Goal: Task Accomplishment & Management: Complete application form

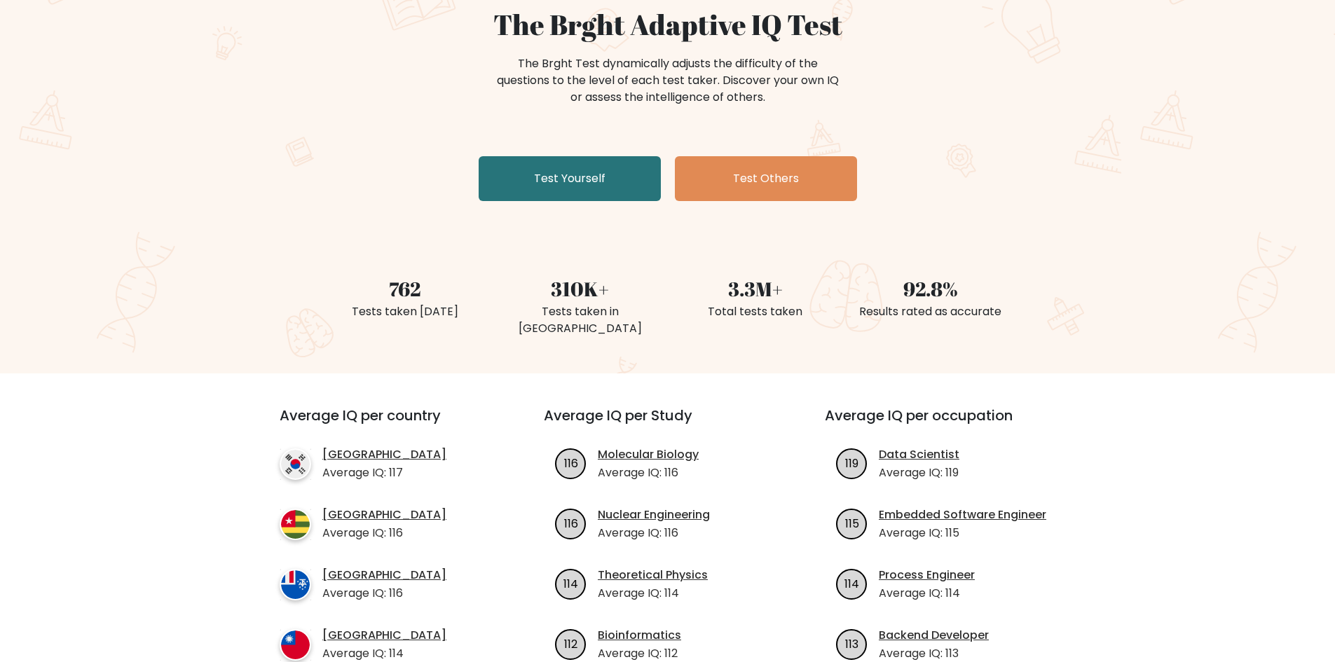
scroll to position [140, 0]
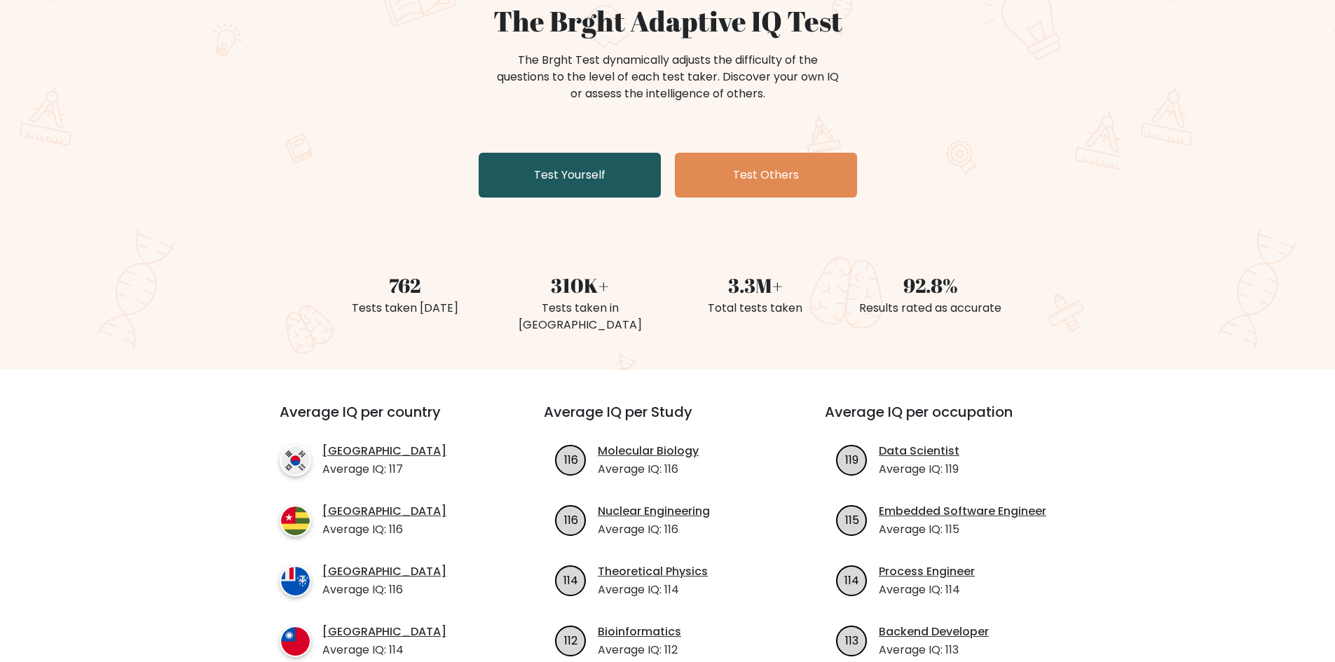
click at [505, 161] on link "Test Yourself" at bounding box center [570, 175] width 182 height 45
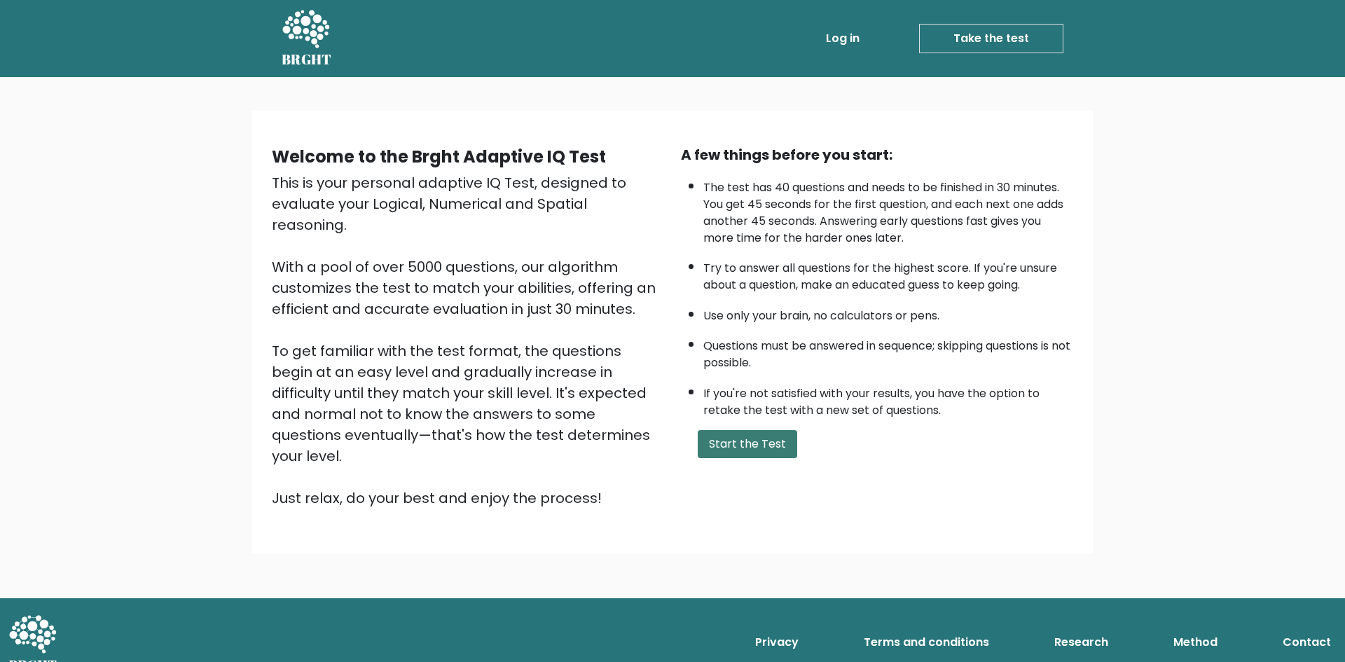
click at [750, 437] on button "Start the Test" at bounding box center [748, 444] width 100 height 28
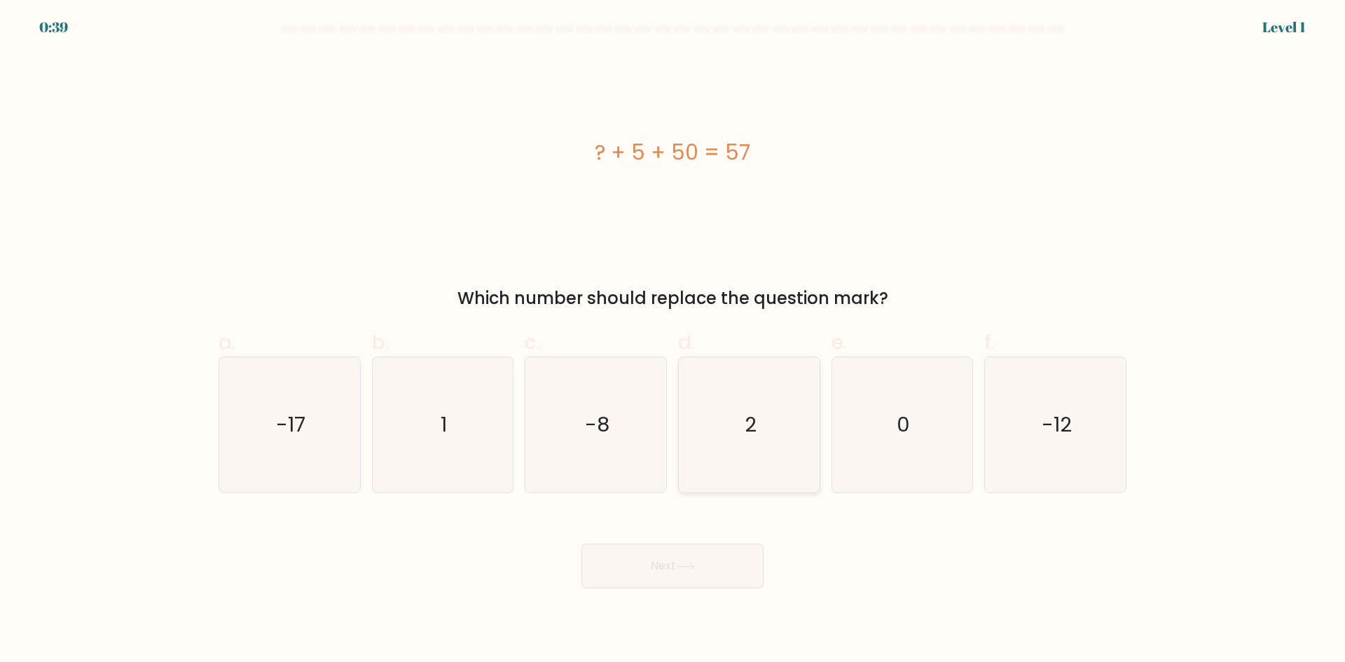
click at [750, 422] on text "2" at bounding box center [751, 425] width 12 height 28
click at [673, 341] on input "d. 2" at bounding box center [673, 335] width 1 height 9
radio input "true"
click at [710, 568] on button "Next" at bounding box center [673, 566] width 182 height 45
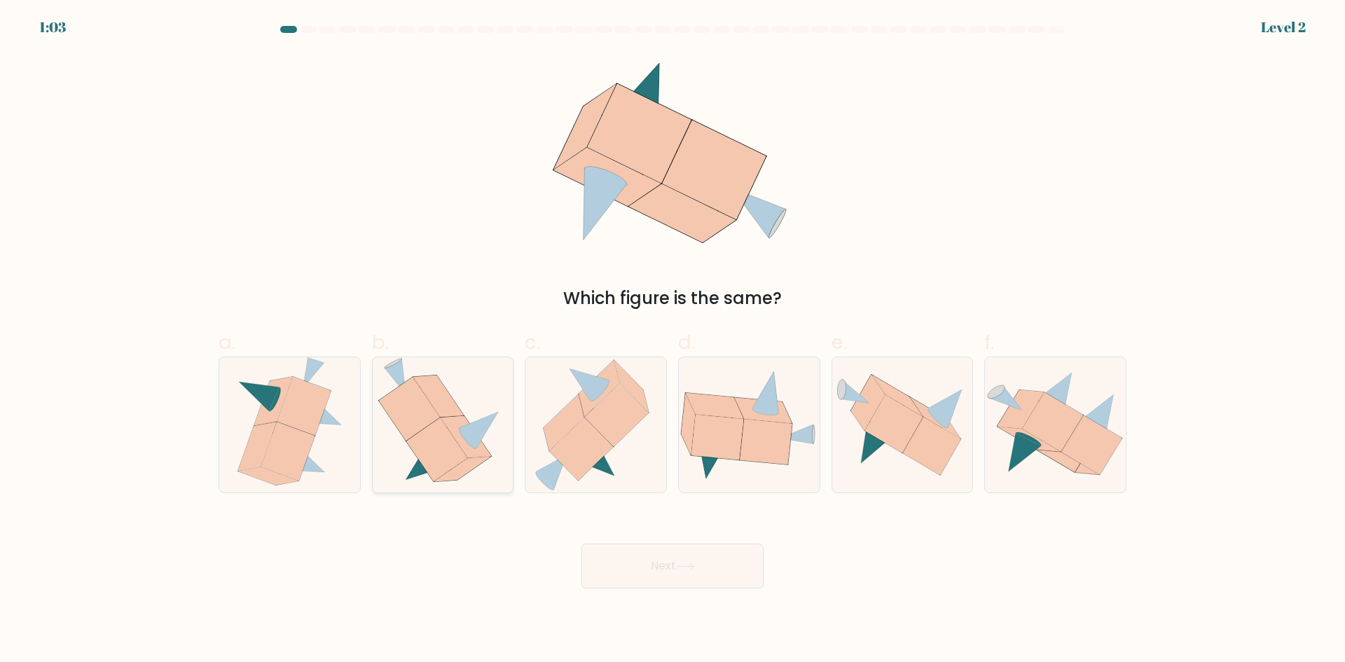
click at [440, 425] on icon at bounding box center [436, 450] width 61 height 64
click at [673, 341] on input "b." at bounding box center [673, 335] width 1 height 9
radio input "true"
click at [713, 566] on button "Next" at bounding box center [673, 566] width 182 height 45
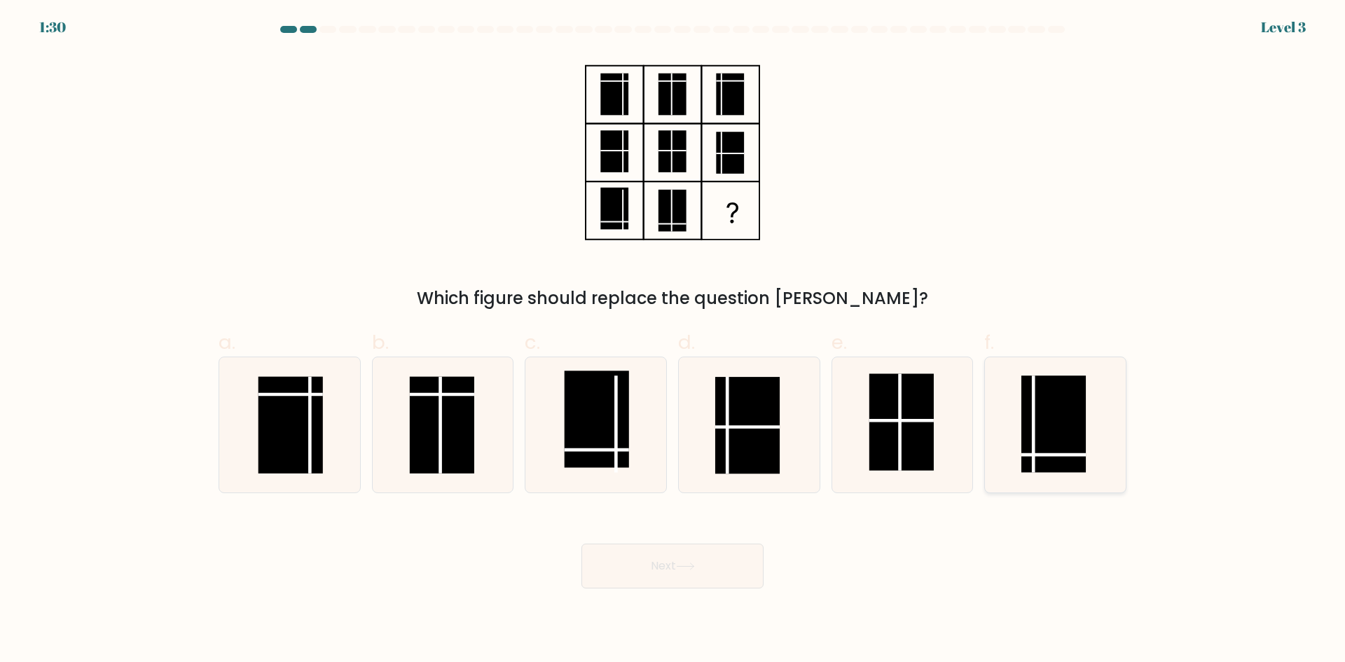
click at [1048, 443] on rect at bounding box center [1054, 424] width 64 height 97
click at [673, 341] on input "f." at bounding box center [673, 335] width 1 height 9
radio input "true"
click at [672, 563] on button "Next" at bounding box center [673, 566] width 182 height 45
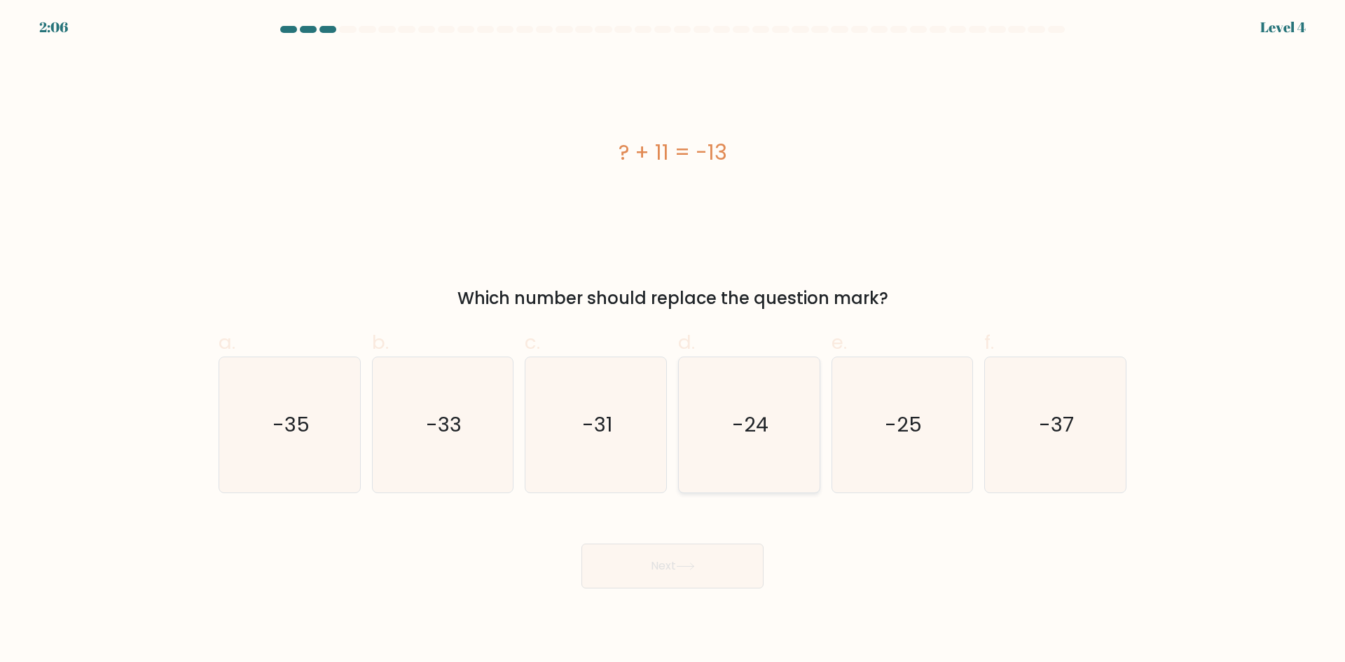
click at [776, 427] on icon "-24" at bounding box center [749, 424] width 135 height 135
click at [673, 341] on input "d. -24" at bounding box center [673, 335] width 1 height 9
radio input "true"
click at [683, 569] on icon at bounding box center [685, 567] width 19 height 8
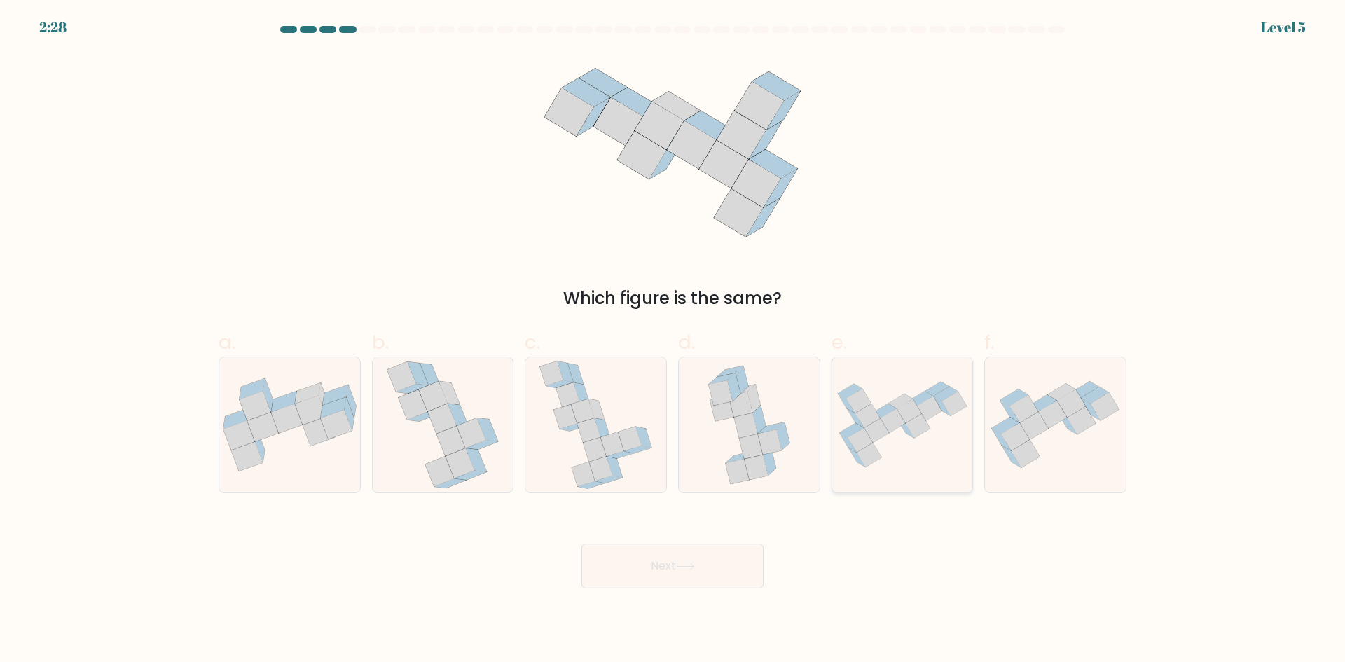
click at [908, 420] on icon at bounding box center [909, 411] width 25 height 25
click at [673, 341] on input "e." at bounding box center [673, 335] width 1 height 9
radio input "true"
click at [722, 565] on button "Next" at bounding box center [673, 566] width 182 height 45
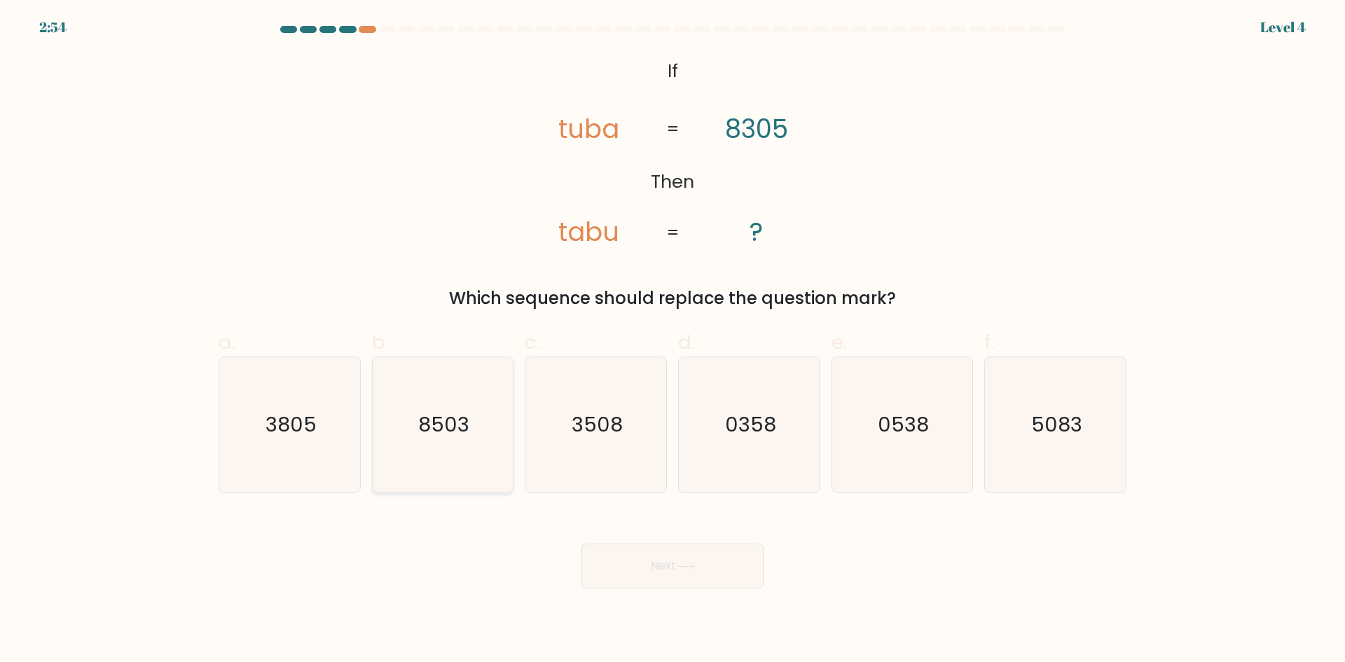
click at [455, 425] on text "8503" at bounding box center [443, 425] width 51 height 28
click at [673, 341] on input "b. 8503" at bounding box center [673, 335] width 1 height 9
radio input "true"
click at [688, 571] on button "Next" at bounding box center [673, 566] width 182 height 45
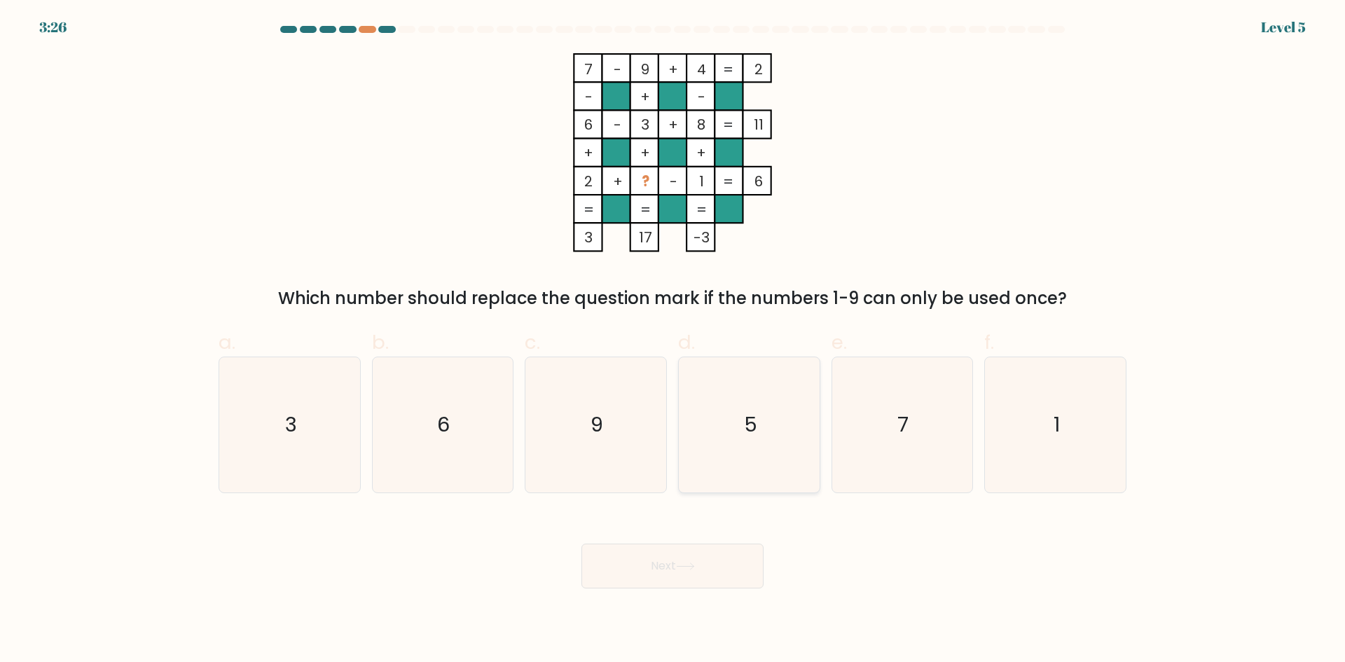
click at [759, 424] on icon "5" at bounding box center [749, 424] width 135 height 135
click at [673, 341] on input "d. 5" at bounding box center [673, 335] width 1 height 9
radio input "true"
click at [705, 565] on button "Next" at bounding box center [673, 566] width 182 height 45
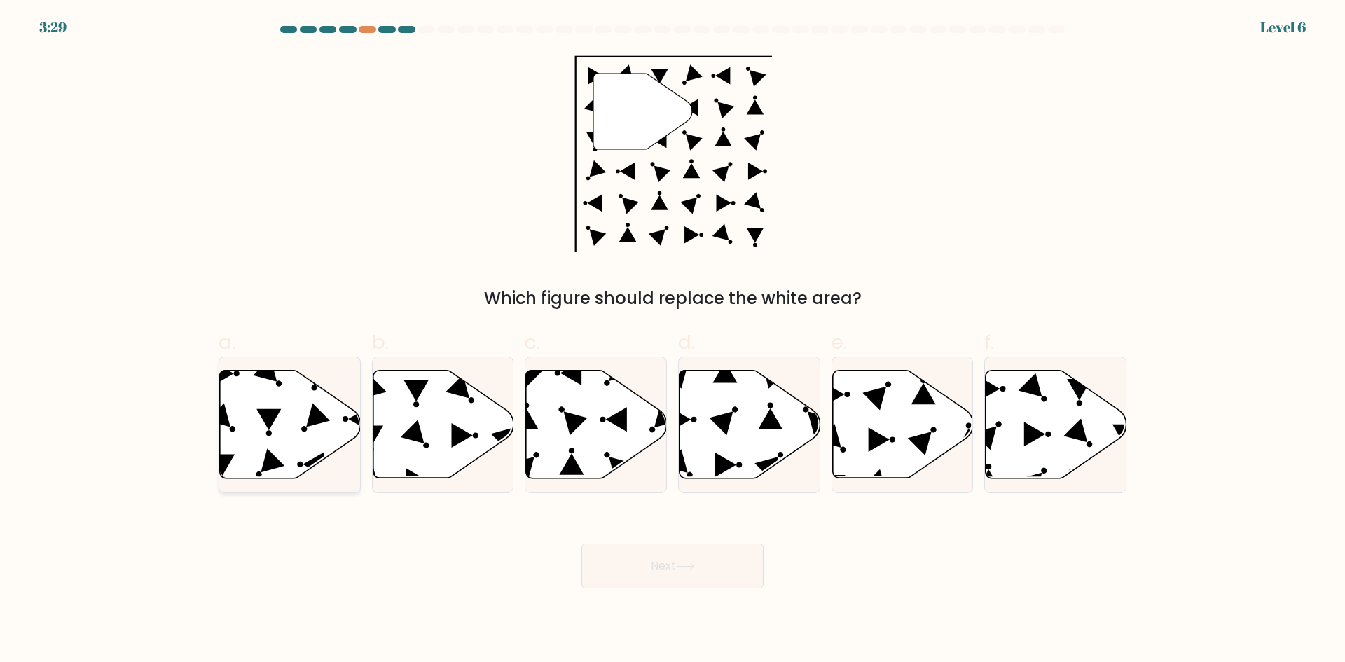
click at [308, 430] on icon at bounding box center [290, 425] width 141 height 108
click at [673, 341] on input "a." at bounding box center [673, 335] width 1 height 9
radio input "true"
click at [718, 570] on button "Next" at bounding box center [673, 566] width 182 height 45
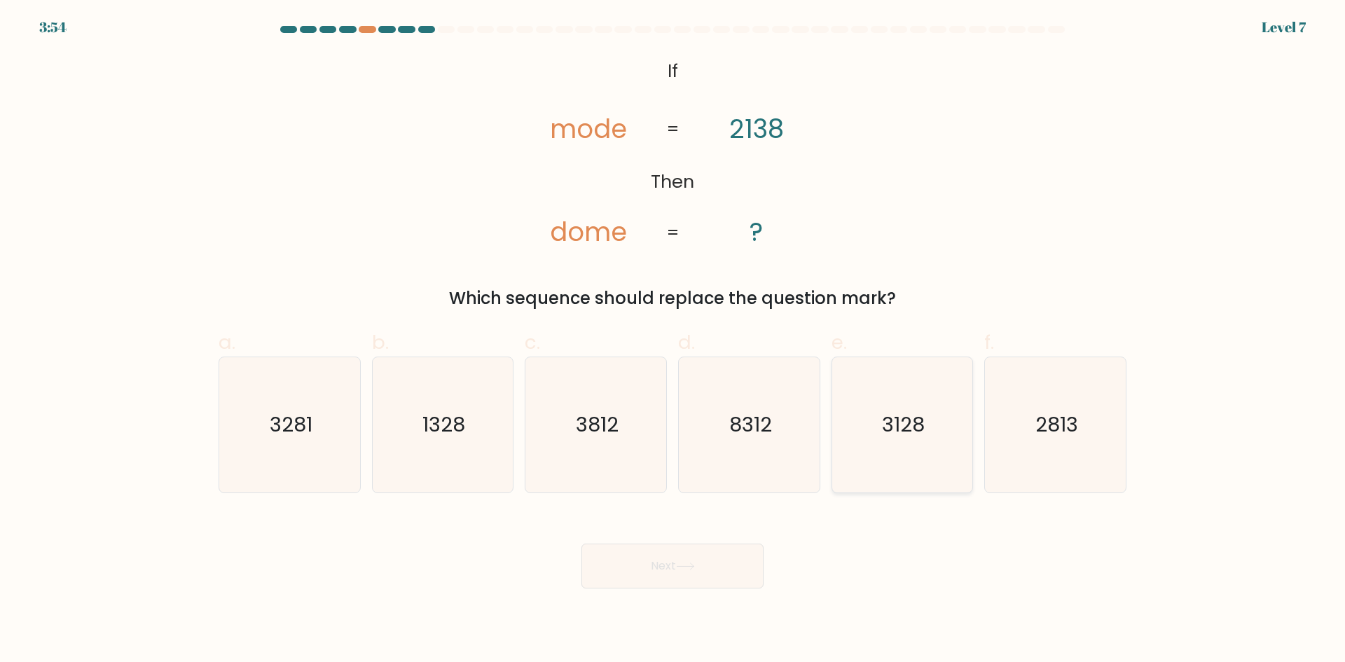
click at [919, 427] on text "3128" at bounding box center [903, 425] width 43 height 28
click at [673, 341] on input "e. 3128" at bounding box center [673, 335] width 1 height 9
radio input "true"
click at [666, 570] on button "Next" at bounding box center [673, 566] width 182 height 45
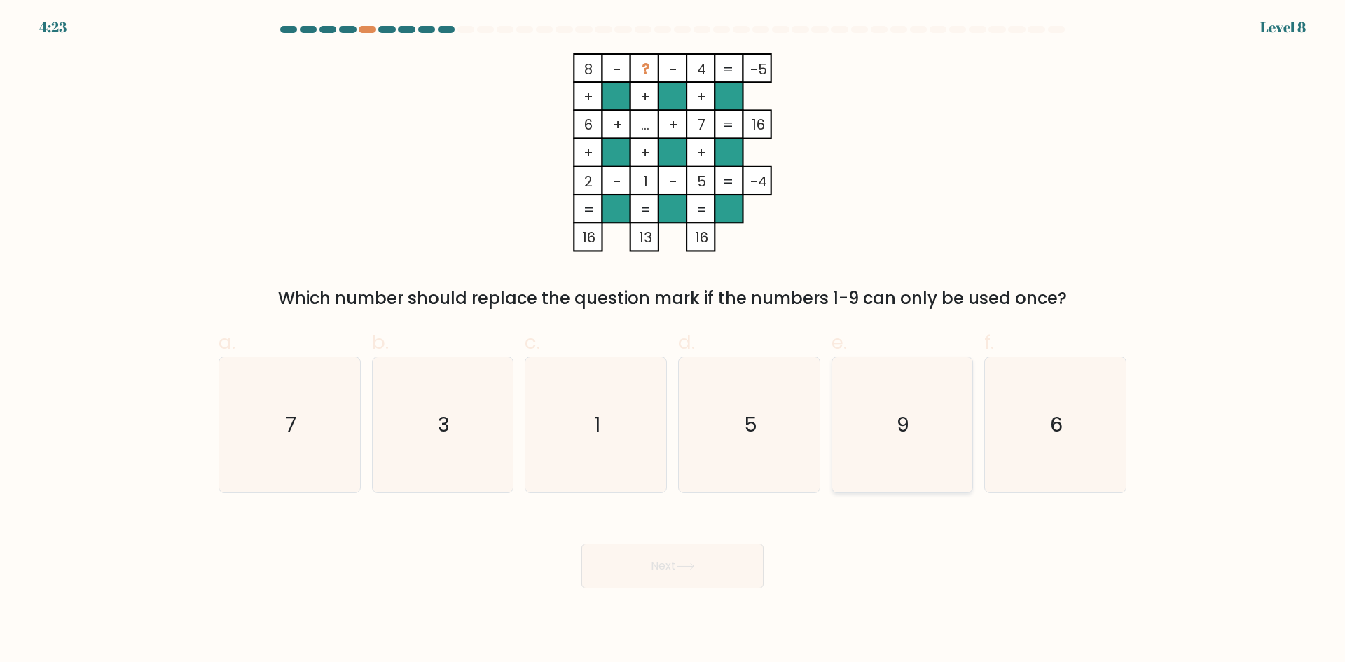
click at [916, 387] on icon "9" at bounding box center [902, 424] width 135 height 135
click at [673, 341] on input "e. 9" at bounding box center [673, 335] width 1 height 9
radio input "true"
click at [697, 561] on button "Next" at bounding box center [673, 566] width 182 height 45
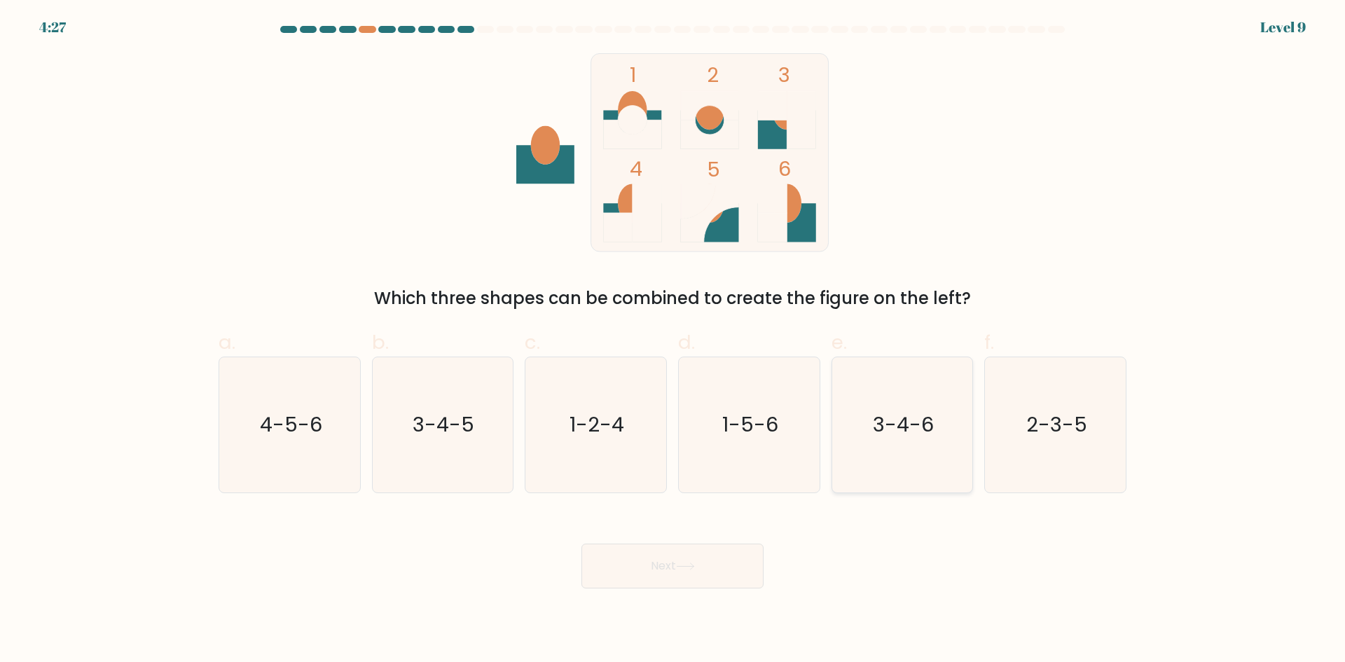
click at [889, 464] on icon "3-4-6" at bounding box center [902, 424] width 135 height 135
click at [673, 341] on input "e. 3-4-6" at bounding box center [673, 335] width 1 height 9
radio input "true"
click at [640, 549] on button "Next" at bounding box center [673, 566] width 182 height 45
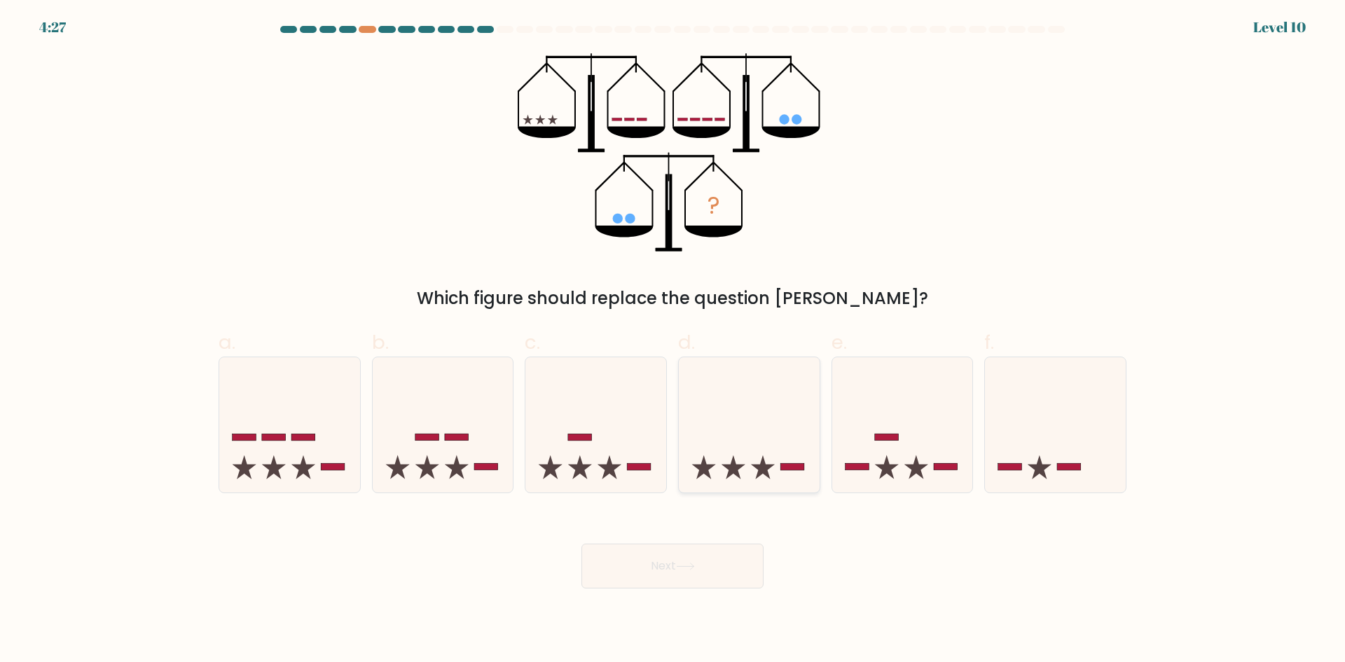
click at [753, 455] on icon at bounding box center [749, 424] width 141 height 116
click at [673, 341] on input "d." at bounding box center [673, 335] width 1 height 9
radio input "true"
click at [692, 565] on icon at bounding box center [685, 567] width 19 height 8
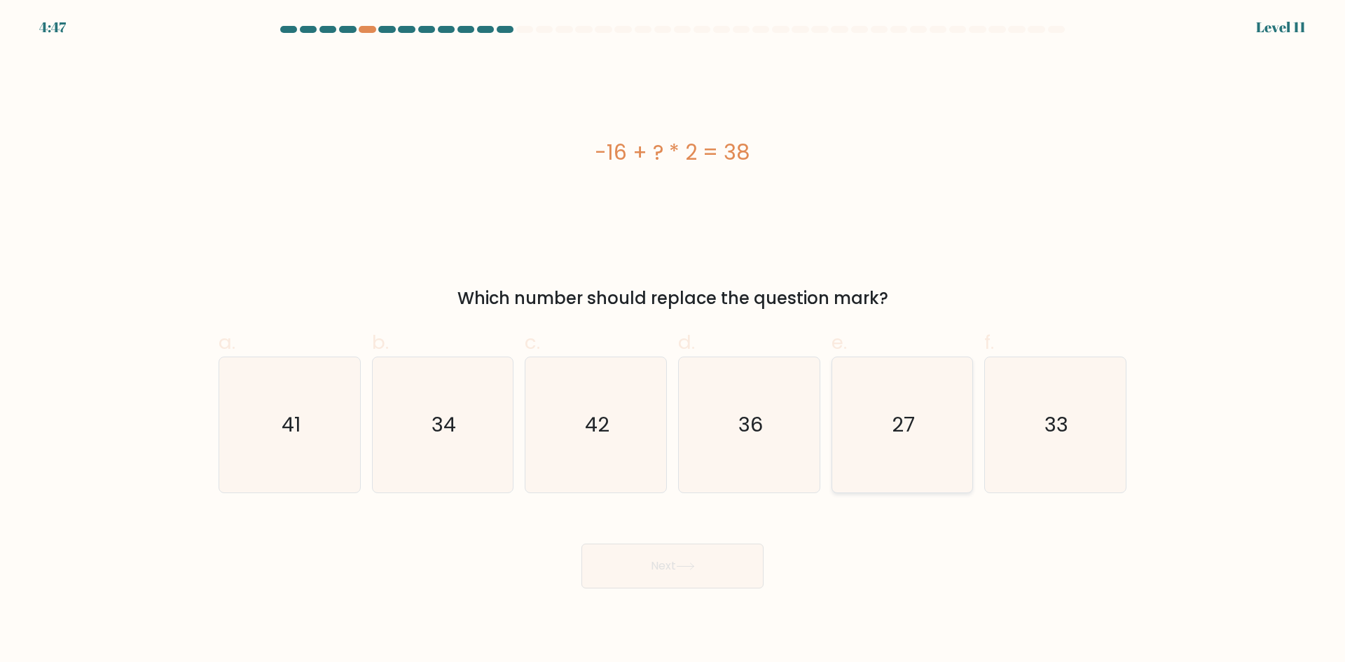
click at [907, 436] on text "27" at bounding box center [903, 425] width 23 height 28
click at [673, 341] on input "e. 27" at bounding box center [673, 335] width 1 height 9
radio input "true"
click at [687, 561] on button "Next" at bounding box center [673, 566] width 182 height 45
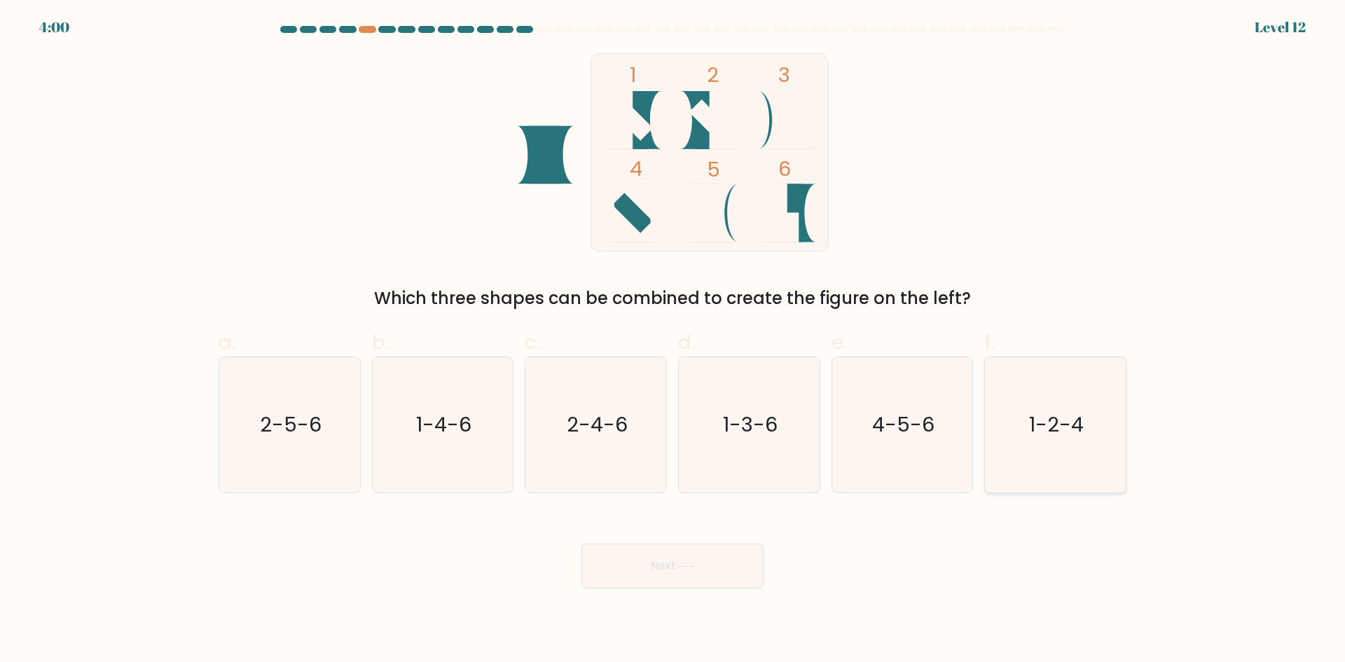
drag, startPoint x: 1077, startPoint y: 409, endPoint x: 1052, endPoint y: 460, distance: 56.4
click at [1077, 409] on icon "1-2-4" at bounding box center [1055, 424] width 135 height 135
click at [673, 341] on input "f. 1-2-4" at bounding box center [673, 335] width 1 height 9
radio input "true"
click at [685, 568] on icon at bounding box center [685, 567] width 19 height 8
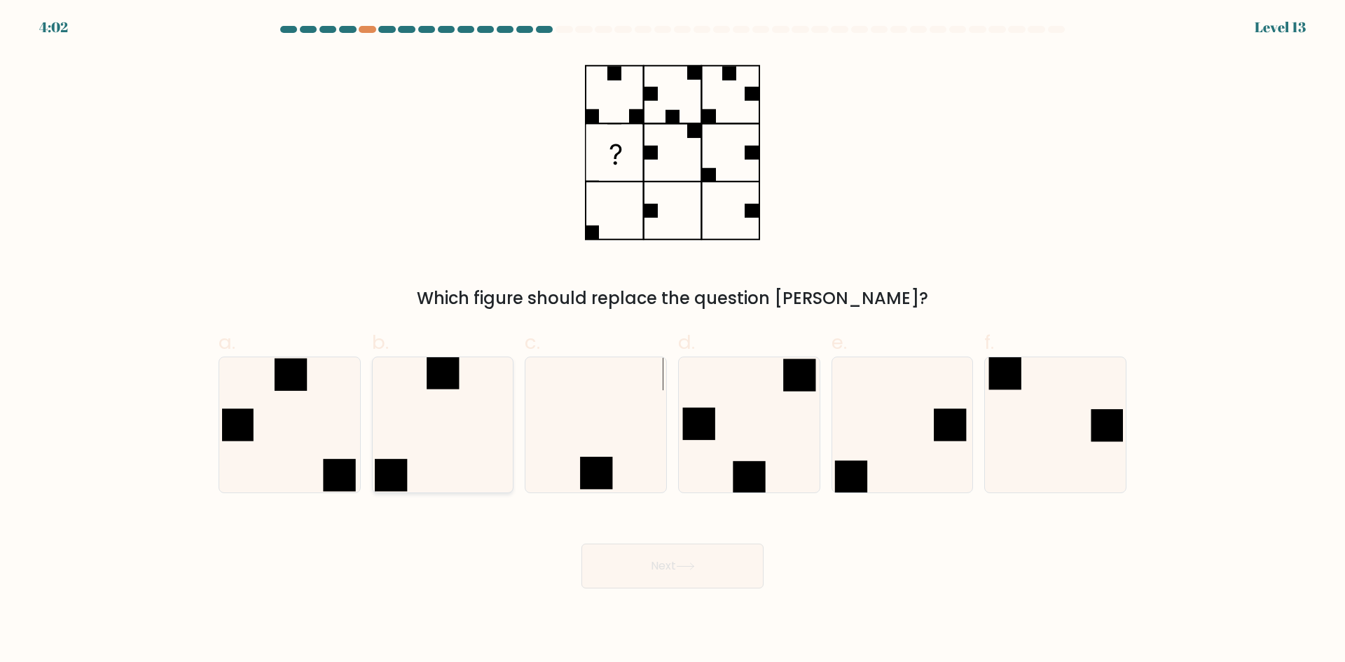
click at [469, 451] on icon at bounding box center [442, 424] width 135 height 135
click at [673, 341] on input "b." at bounding box center [673, 335] width 1 height 9
radio input "true"
click at [638, 557] on button "Next" at bounding box center [673, 566] width 182 height 45
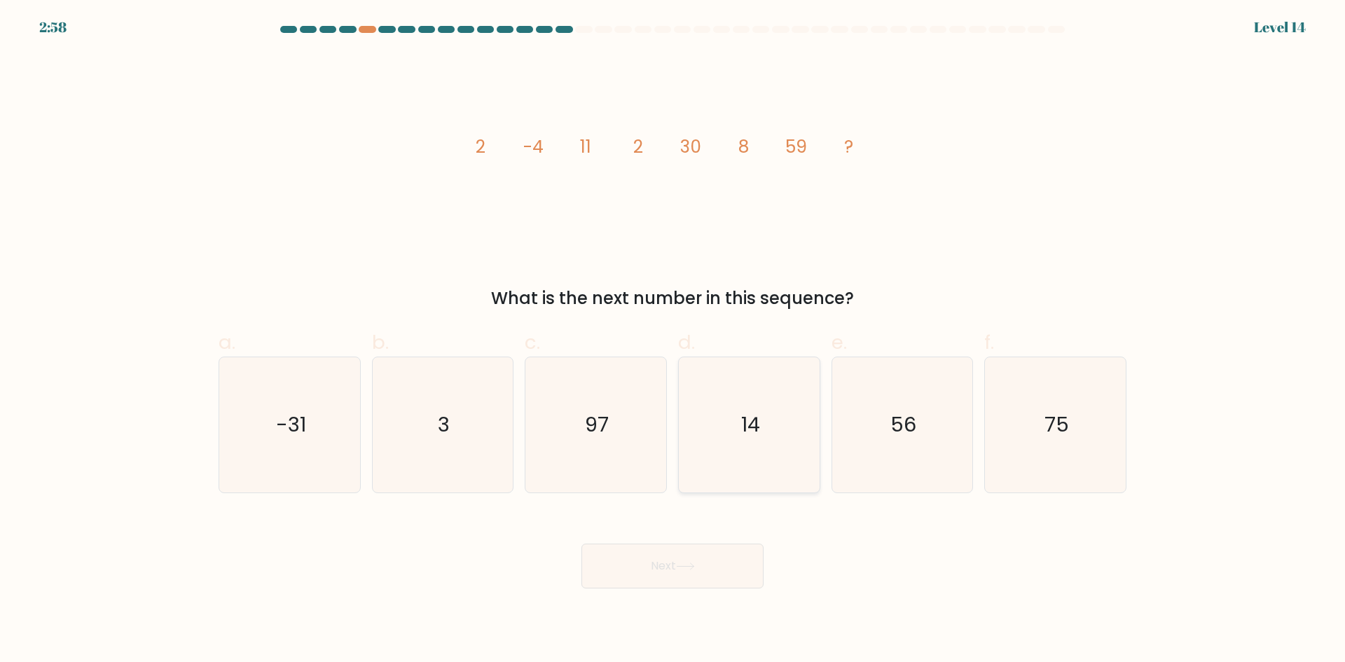
click at [795, 434] on icon "14" at bounding box center [749, 424] width 135 height 135
click at [673, 341] on input "d. 14" at bounding box center [673, 335] width 1 height 9
radio input "true"
click at [729, 570] on button "Next" at bounding box center [673, 566] width 182 height 45
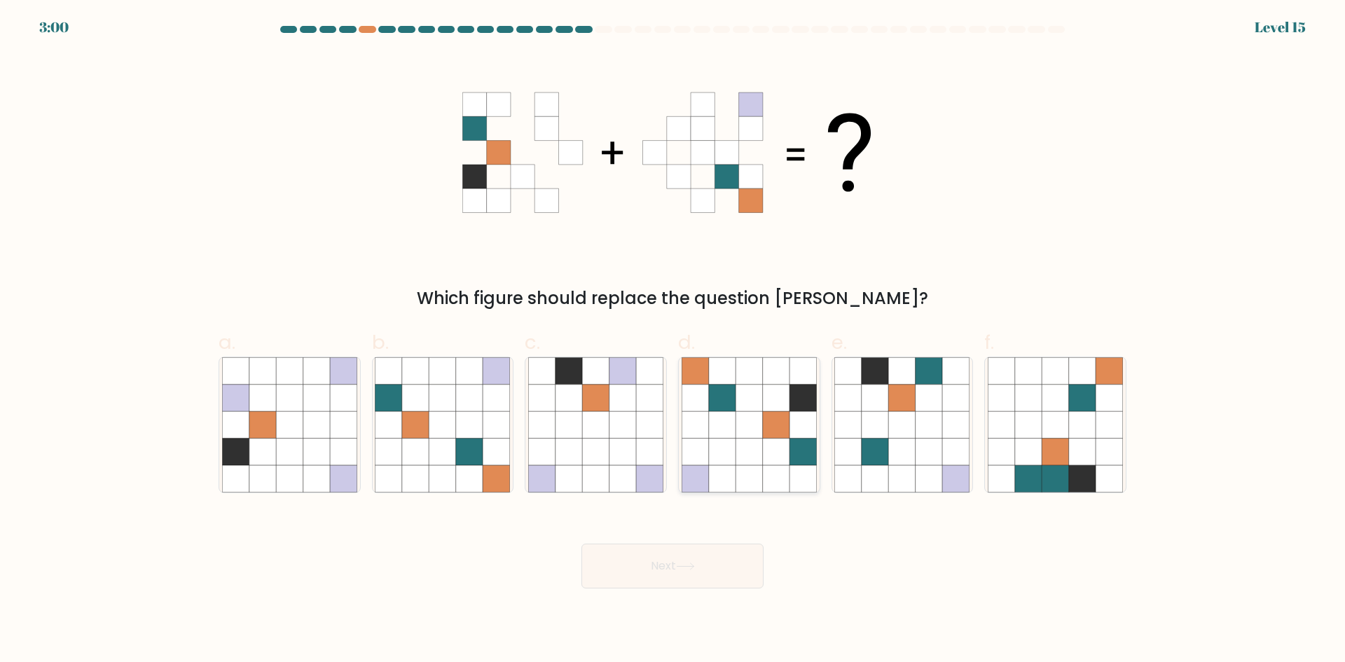
click at [749, 467] on icon at bounding box center [749, 478] width 27 height 27
click at [673, 341] on input "d." at bounding box center [673, 335] width 1 height 9
radio input "true"
click at [678, 561] on button "Next" at bounding box center [673, 566] width 182 height 45
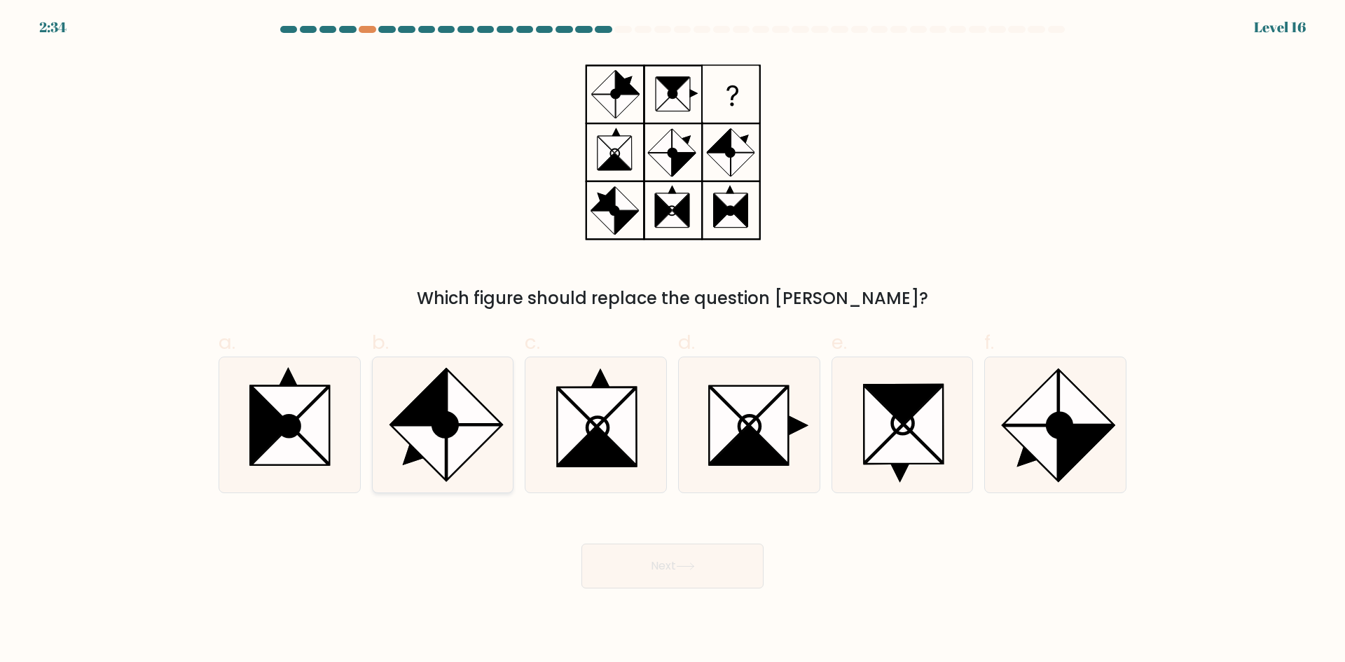
click at [463, 406] on icon at bounding box center [475, 396] width 54 height 54
click at [673, 341] on input "b." at bounding box center [673, 335] width 1 height 9
radio input "true"
click at [687, 563] on icon at bounding box center [685, 567] width 19 height 8
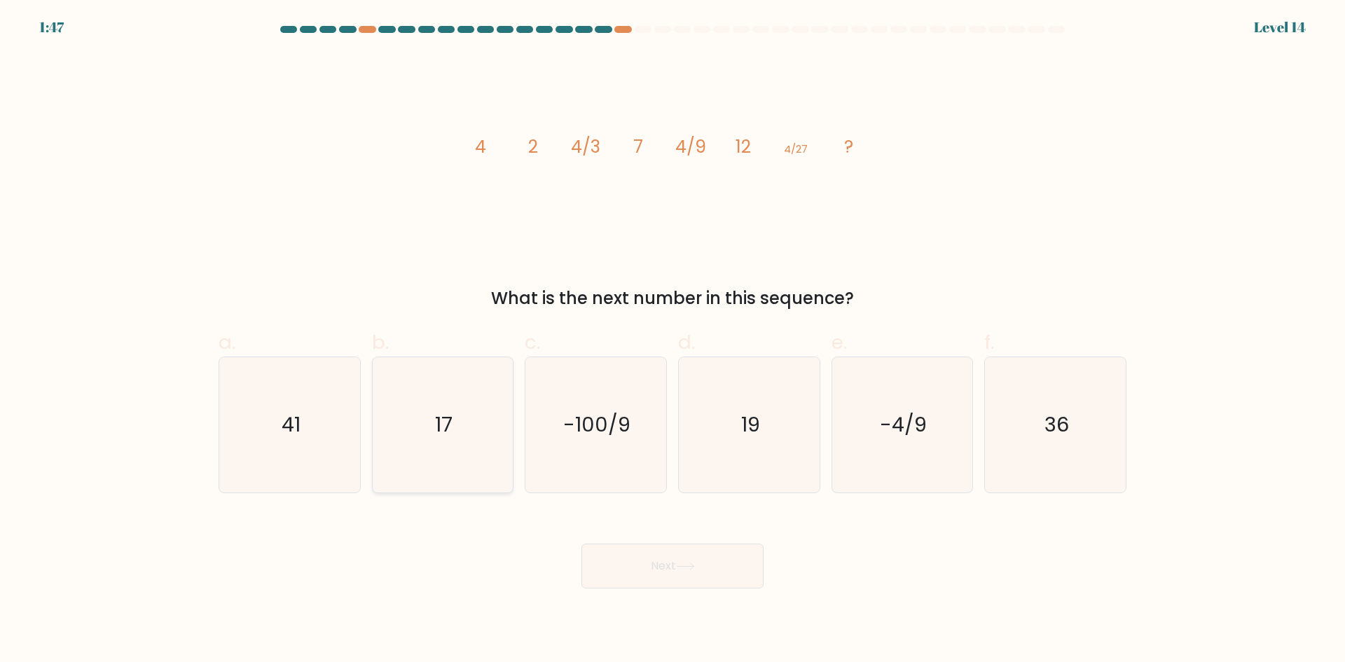
click at [439, 418] on text "17" at bounding box center [444, 425] width 18 height 28
click at [673, 341] on input "b. 17" at bounding box center [673, 335] width 1 height 9
radio input "true"
click at [714, 572] on button "Next" at bounding box center [673, 566] width 182 height 45
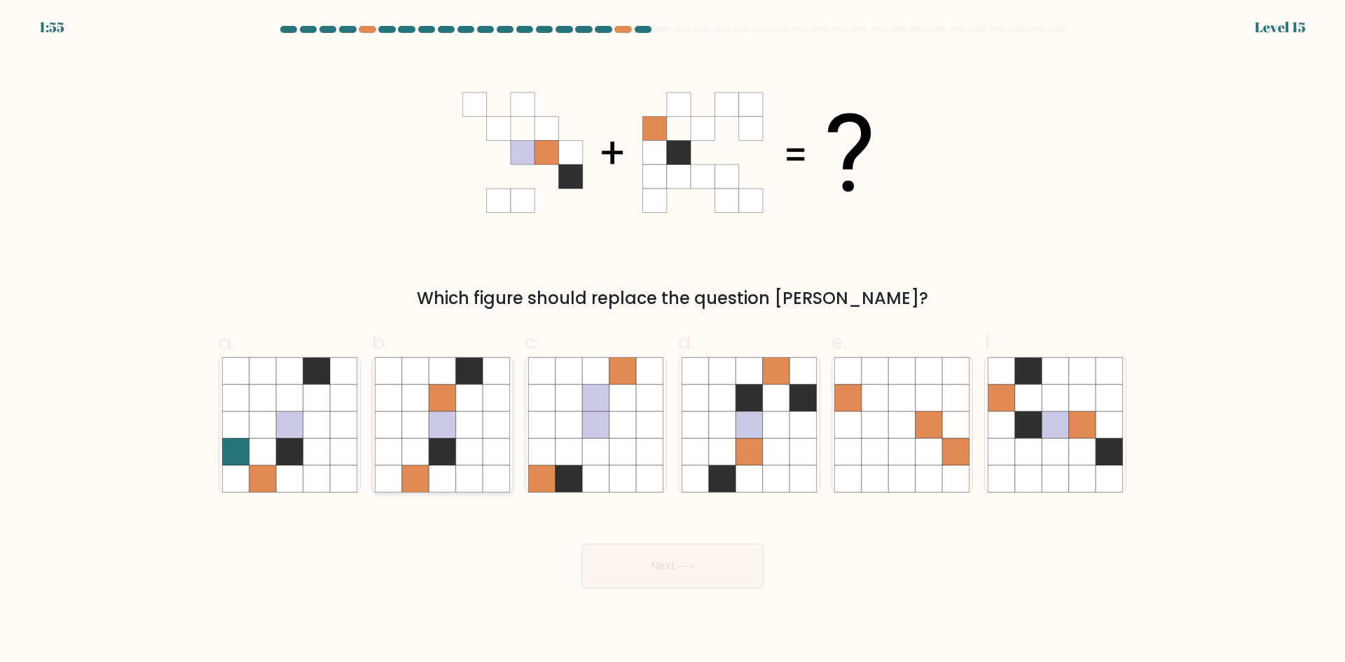
click at [413, 455] on icon at bounding box center [415, 452] width 27 height 27
click at [673, 341] on input "b." at bounding box center [673, 335] width 1 height 9
radio input "true"
click at [644, 581] on button "Next" at bounding box center [673, 566] width 182 height 45
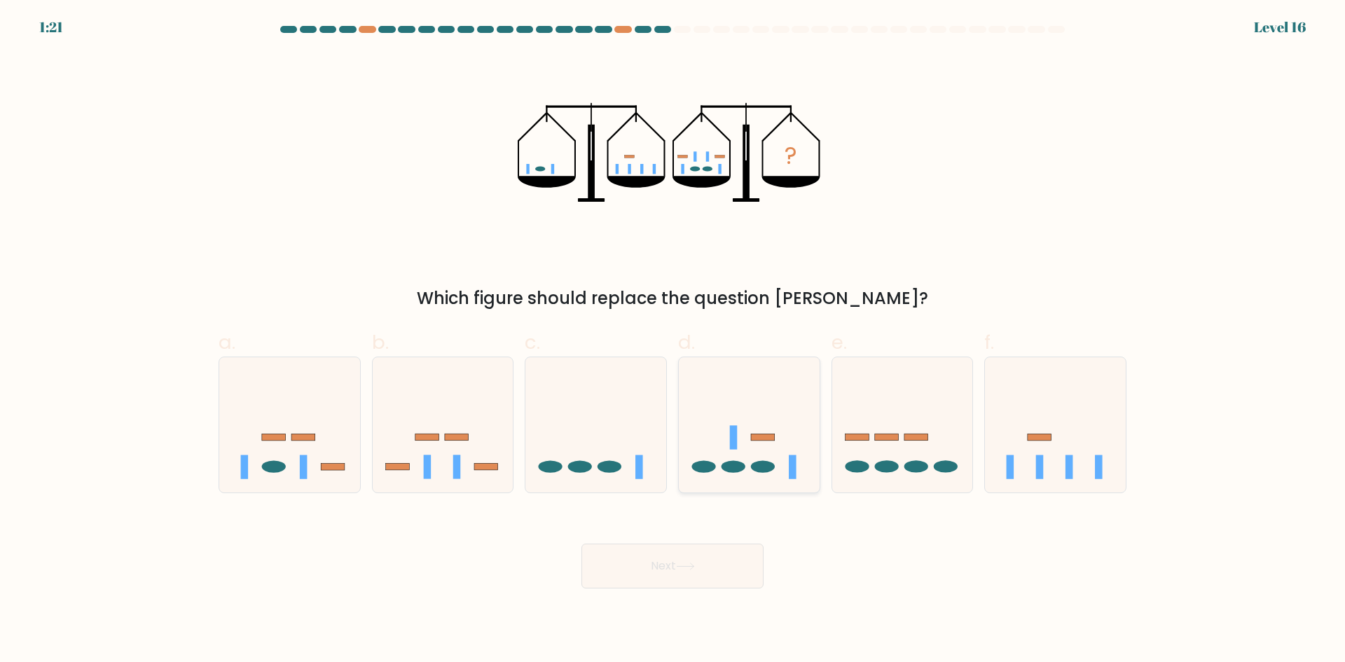
click at [759, 411] on icon at bounding box center [749, 424] width 141 height 116
click at [673, 341] on input "d." at bounding box center [673, 335] width 1 height 9
radio input "true"
click at [679, 563] on button "Next" at bounding box center [673, 566] width 182 height 45
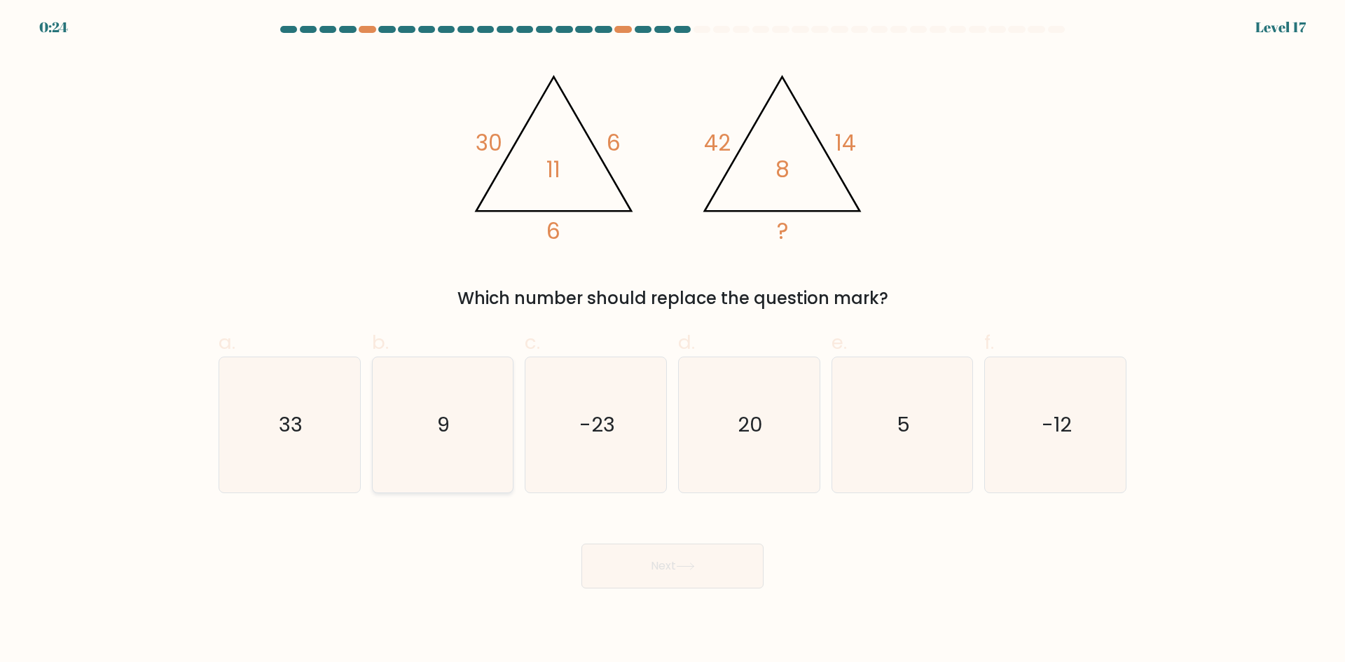
click at [454, 417] on icon "9" at bounding box center [442, 424] width 135 height 135
click at [673, 341] on input "b. 9" at bounding box center [673, 335] width 1 height 9
radio input "true"
click at [729, 572] on button "Next" at bounding box center [673, 566] width 182 height 45
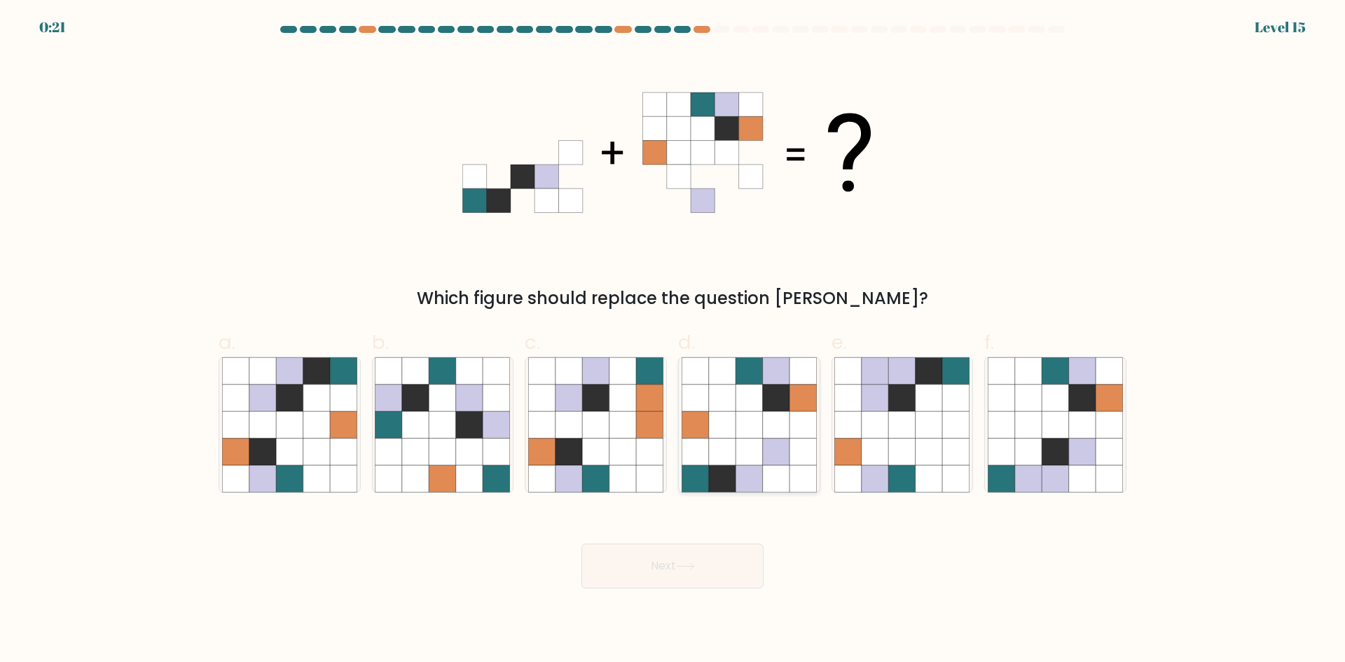
click at [738, 391] on icon at bounding box center [749, 398] width 27 height 27
click at [673, 341] on input "d." at bounding box center [673, 335] width 1 height 9
radio input "true"
click at [690, 568] on icon at bounding box center [685, 567] width 19 height 8
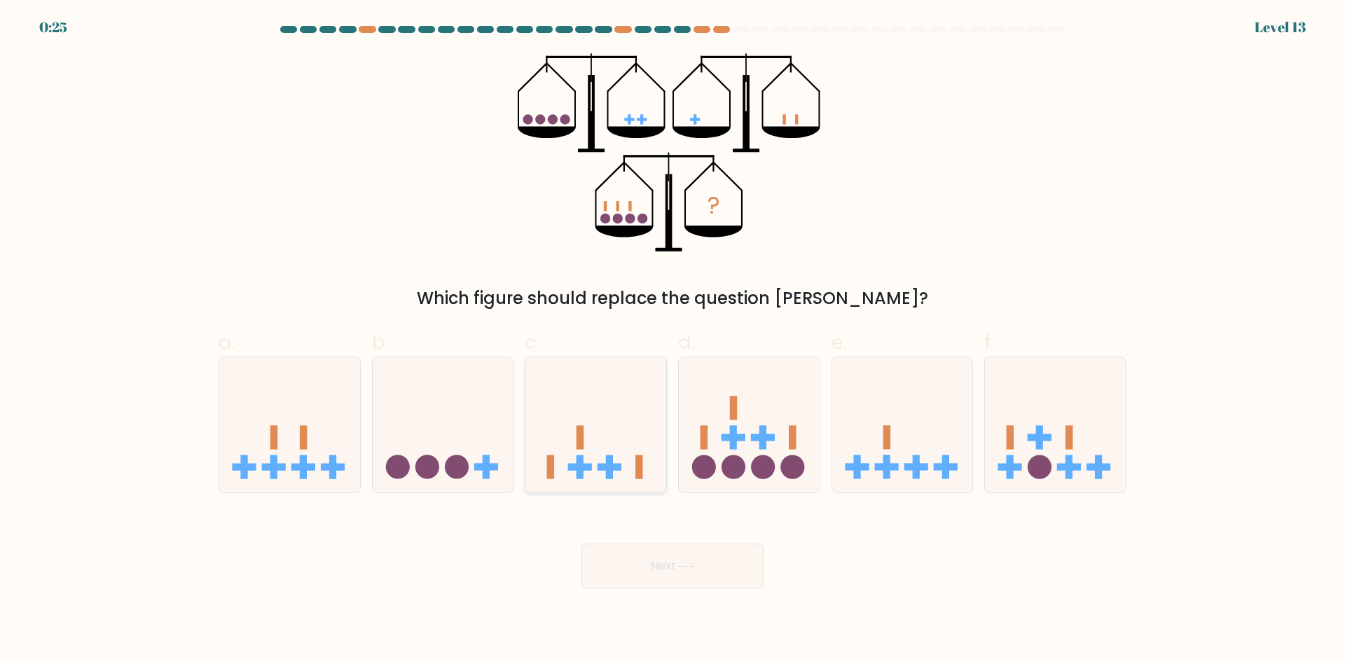
click at [584, 458] on rect at bounding box center [580, 467] width 7 height 24
click at [673, 341] on input "c." at bounding box center [673, 335] width 1 height 9
radio input "true"
click at [723, 552] on button "Next" at bounding box center [673, 566] width 182 height 45
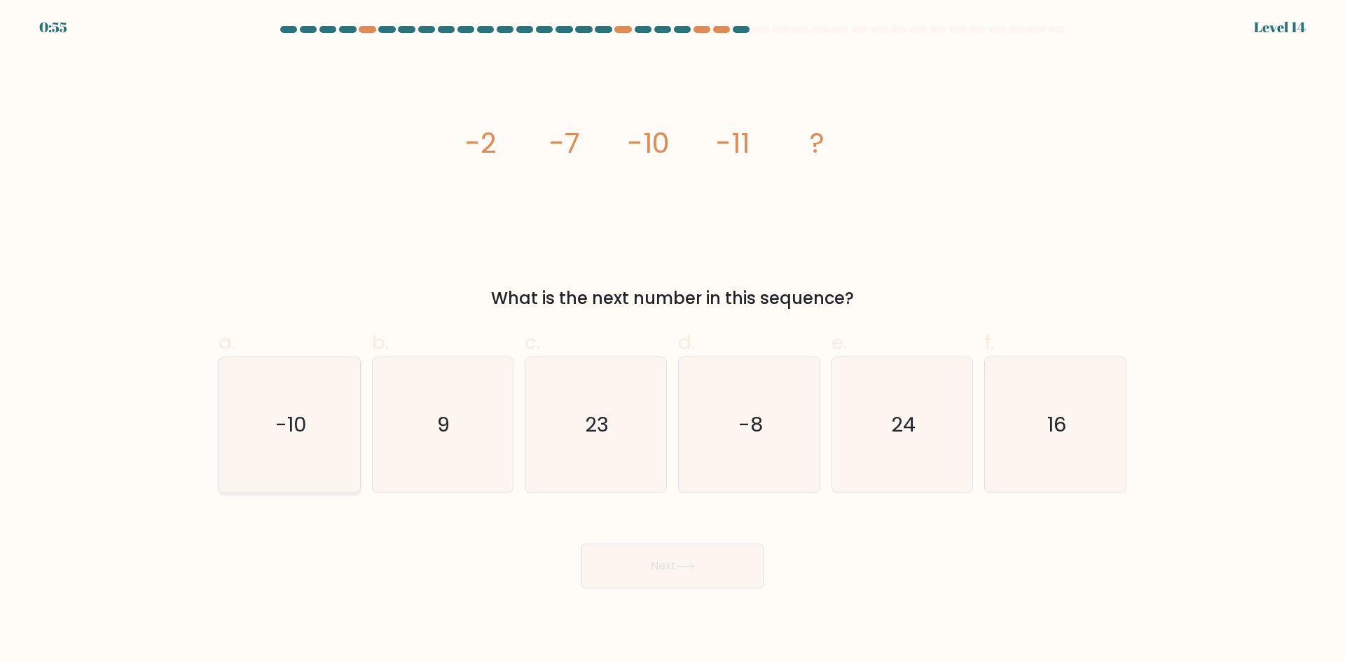
click at [318, 423] on icon "-10" at bounding box center [289, 424] width 135 height 135
click at [673, 341] on input "a. -10" at bounding box center [673, 335] width 1 height 9
radio input "true"
click at [684, 558] on button "Next" at bounding box center [673, 566] width 182 height 45
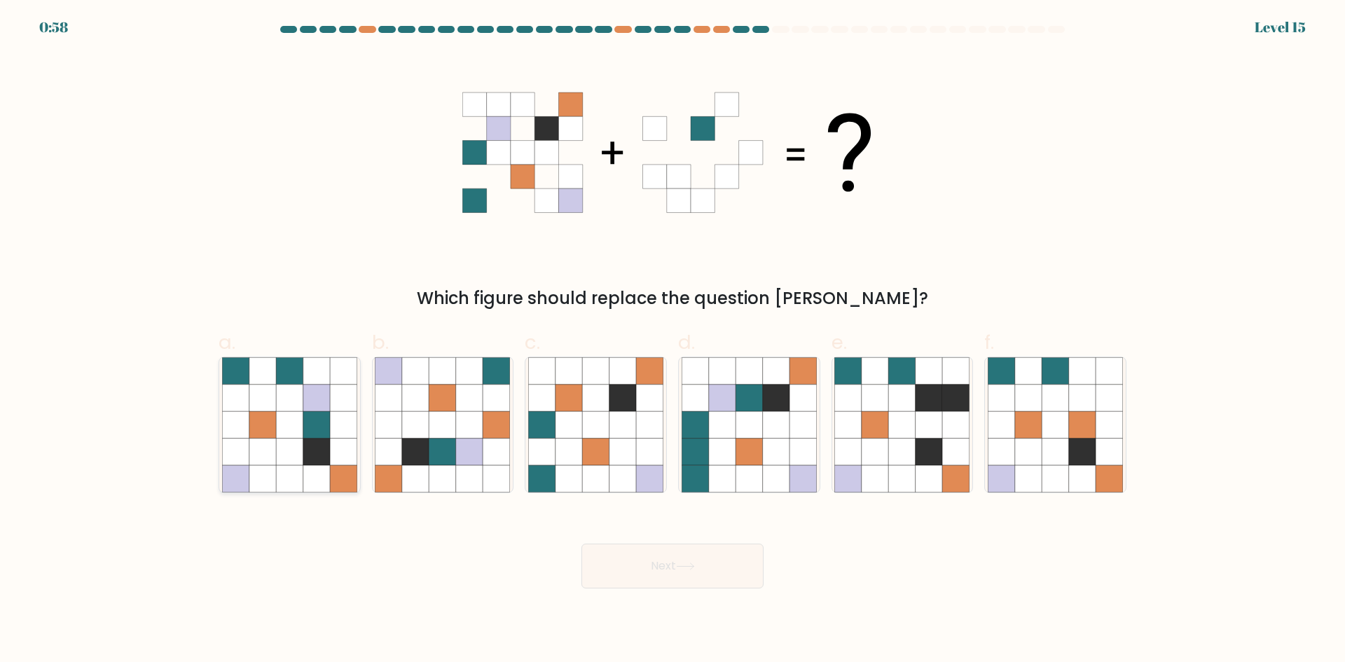
click at [300, 463] on icon at bounding box center [289, 452] width 27 height 27
click at [673, 341] on input "a." at bounding box center [673, 335] width 1 height 9
radio input "true"
click at [671, 577] on button "Next" at bounding box center [673, 566] width 182 height 45
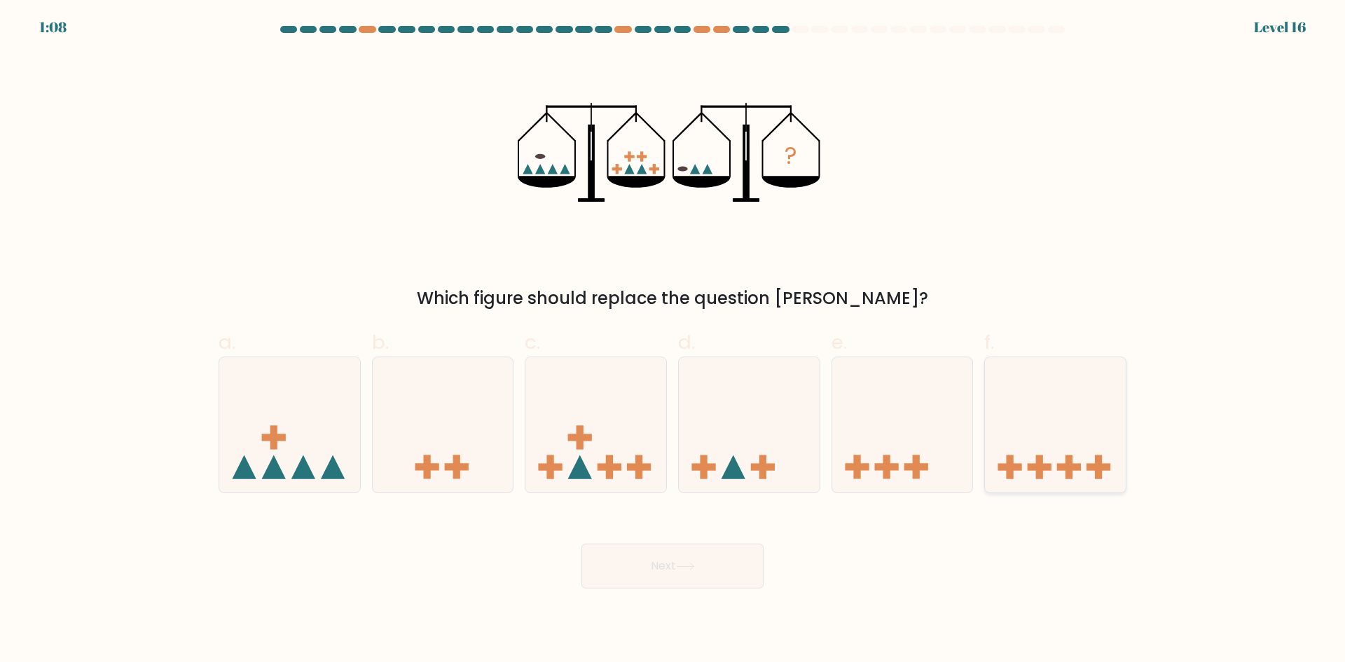
click at [1069, 465] on rect at bounding box center [1069, 467] width 24 height 7
click at [673, 341] on input "f." at bounding box center [673, 335] width 1 height 9
radio input "true"
click at [662, 565] on button "Next" at bounding box center [673, 566] width 182 height 45
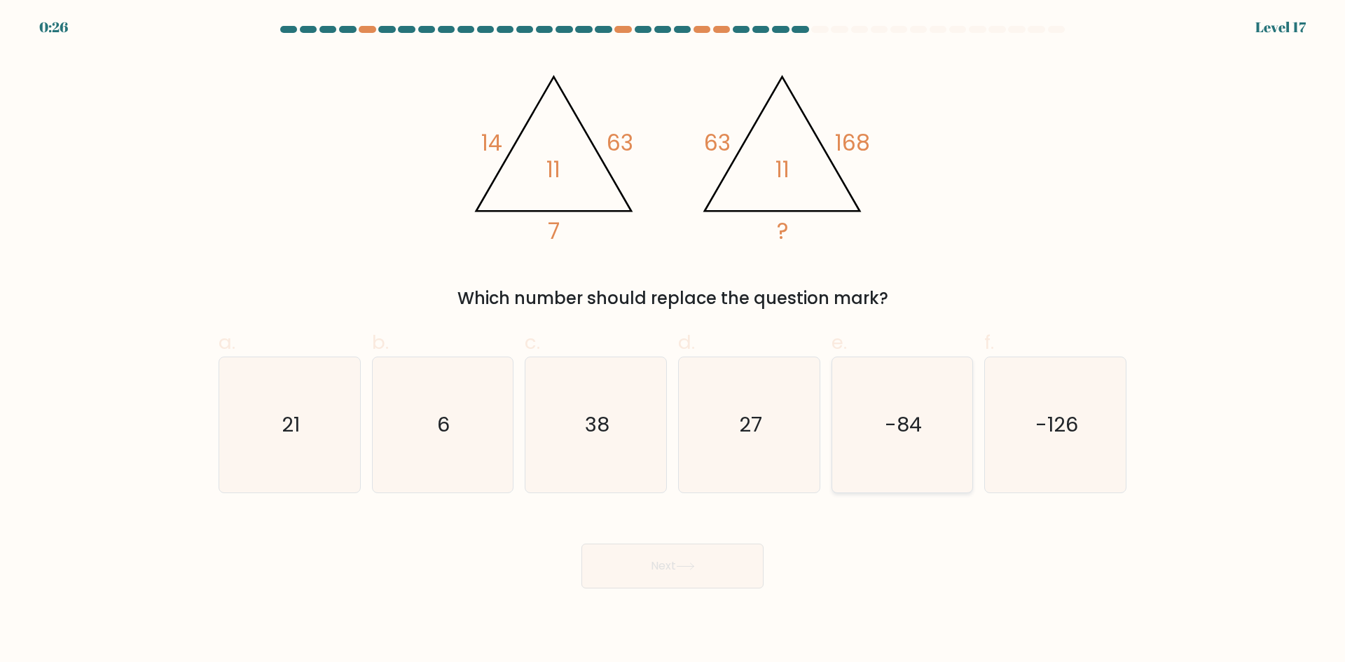
drag, startPoint x: 880, startPoint y: 449, endPoint x: 858, endPoint y: 482, distance: 39.8
click at [881, 449] on icon "-84" at bounding box center [902, 424] width 135 height 135
click at [673, 341] on input "e. -84" at bounding box center [673, 335] width 1 height 9
radio input "true"
click at [713, 569] on button "Next" at bounding box center [673, 566] width 182 height 45
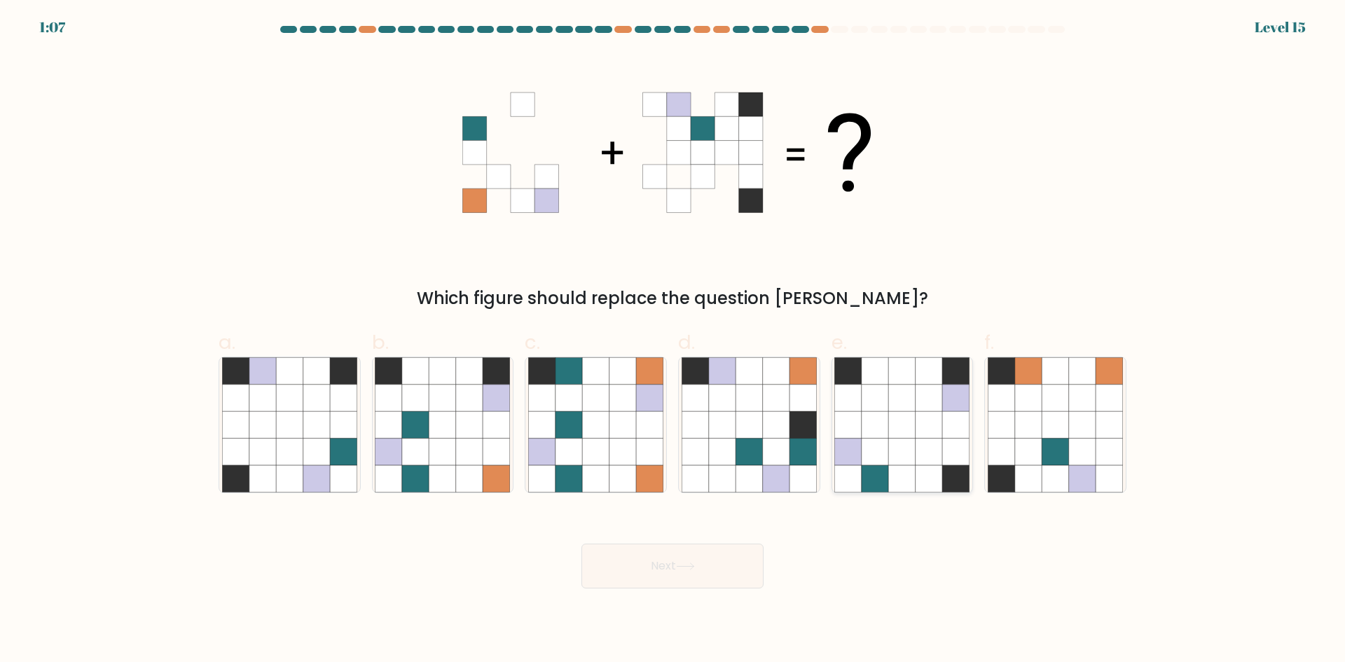
click at [919, 422] on icon at bounding box center [929, 424] width 27 height 27
click at [673, 341] on input "e." at bounding box center [673, 335] width 1 height 9
radio input "true"
click at [695, 572] on button "Next" at bounding box center [673, 566] width 182 height 45
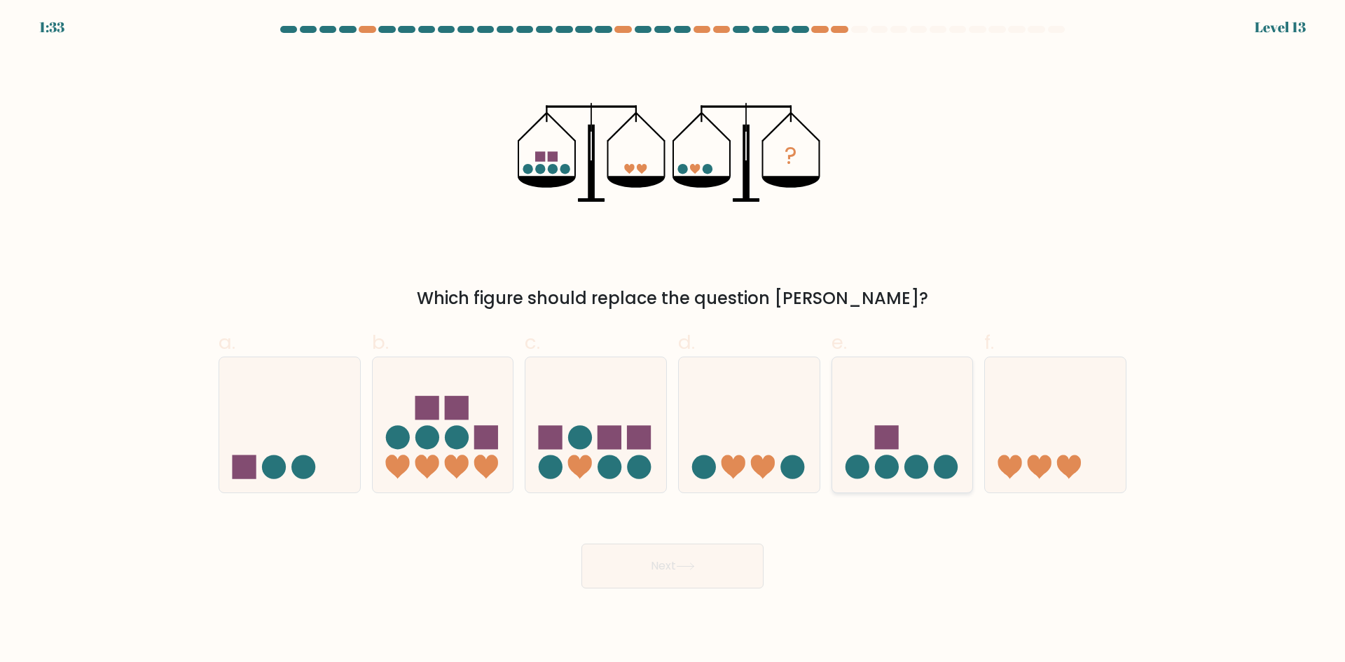
click at [904, 462] on icon at bounding box center [902, 424] width 141 height 116
click at [673, 341] on input "e." at bounding box center [673, 335] width 1 height 9
radio input "true"
click at [711, 562] on button "Next" at bounding box center [673, 566] width 182 height 45
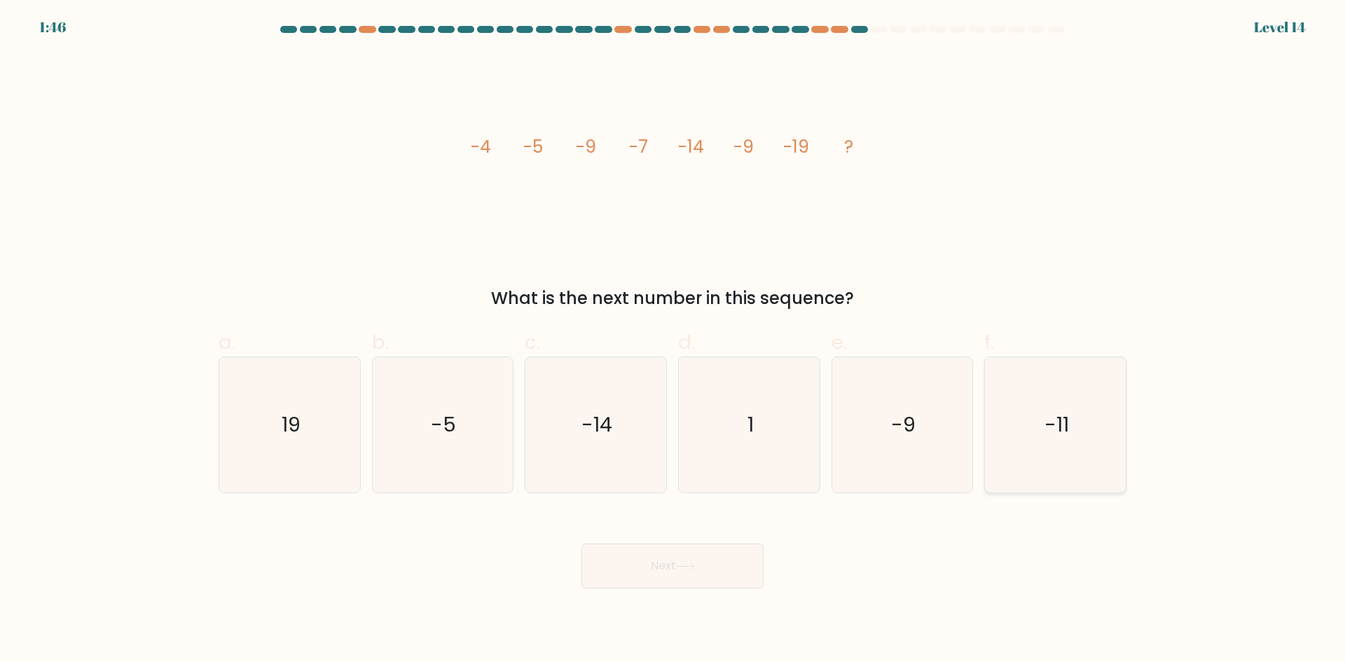
click at [1069, 427] on text "-11" at bounding box center [1057, 425] width 25 height 28
click at [673, 341] on input "f. -11" at bounding box center [673, 335] width 1 height 9
radio input "true"
click at [694, 557] on button "Next" at bounding box center [673, 566] width 182 height 45
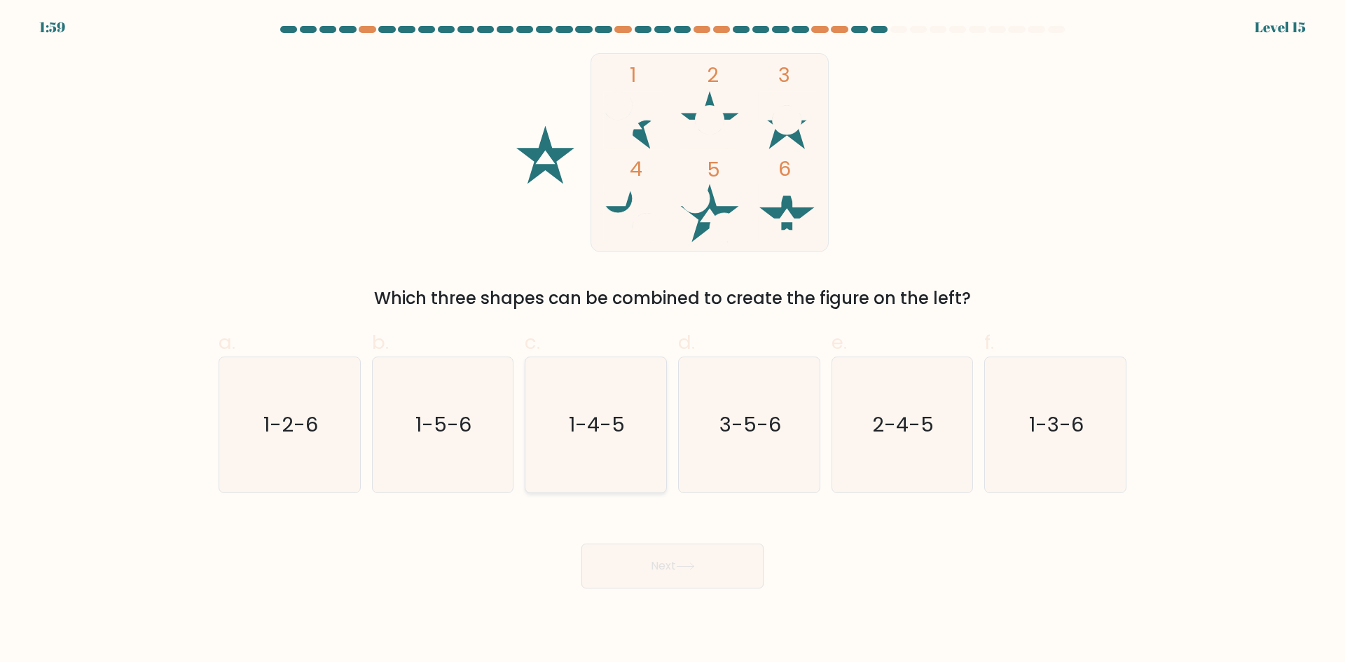
click at [623, 433] on text "1-4-5" at bounding box center [598, 425] width 56 height 28
click at [673, 341] on input "c. 1-4-5" at bounding box center [673, 335] width 1 height 9
radio input "true"
click at [702, 570] on button "Next" at bounding box center [673, 566] width 182 height 45
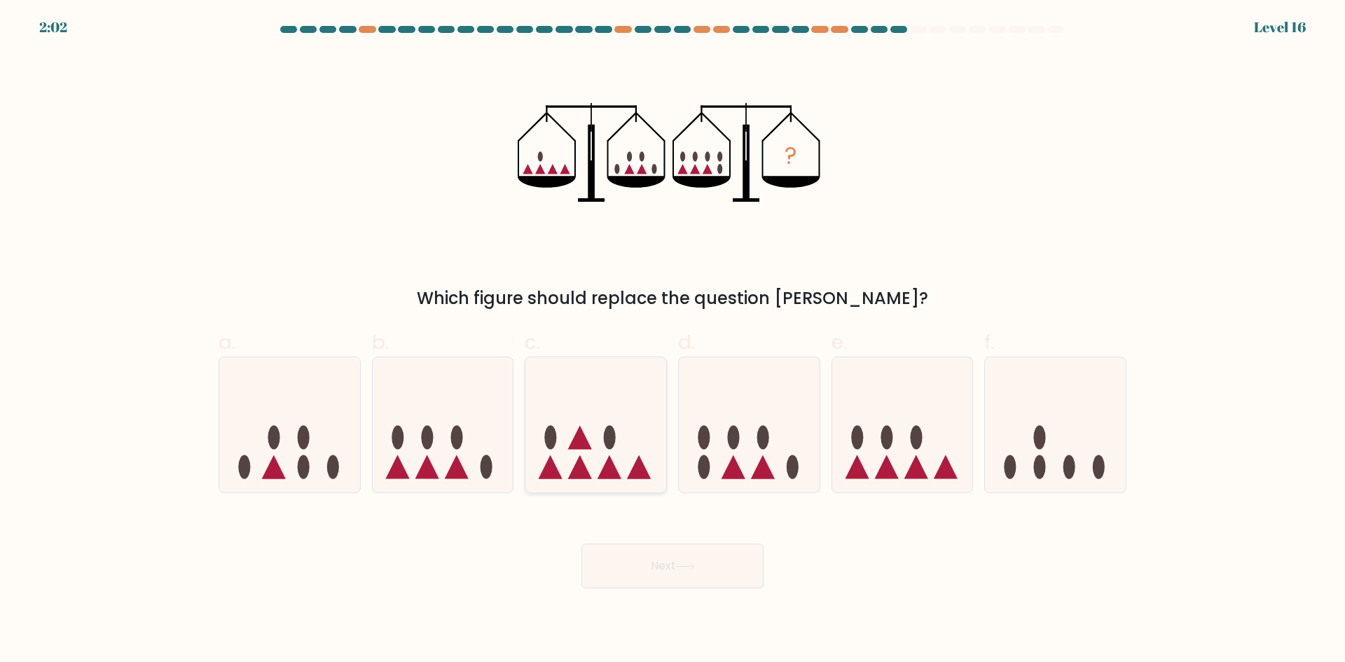
click at [613, 431] on ellipse at bounding box center [610, 438] width 12 height 24
click at [673, 341] on input "c." at bounding box center [673, 335] width 1 height 9
radio input "true"
click at [705, 579] on button "Next" at bounding box center [673, 566] width 182 height 45
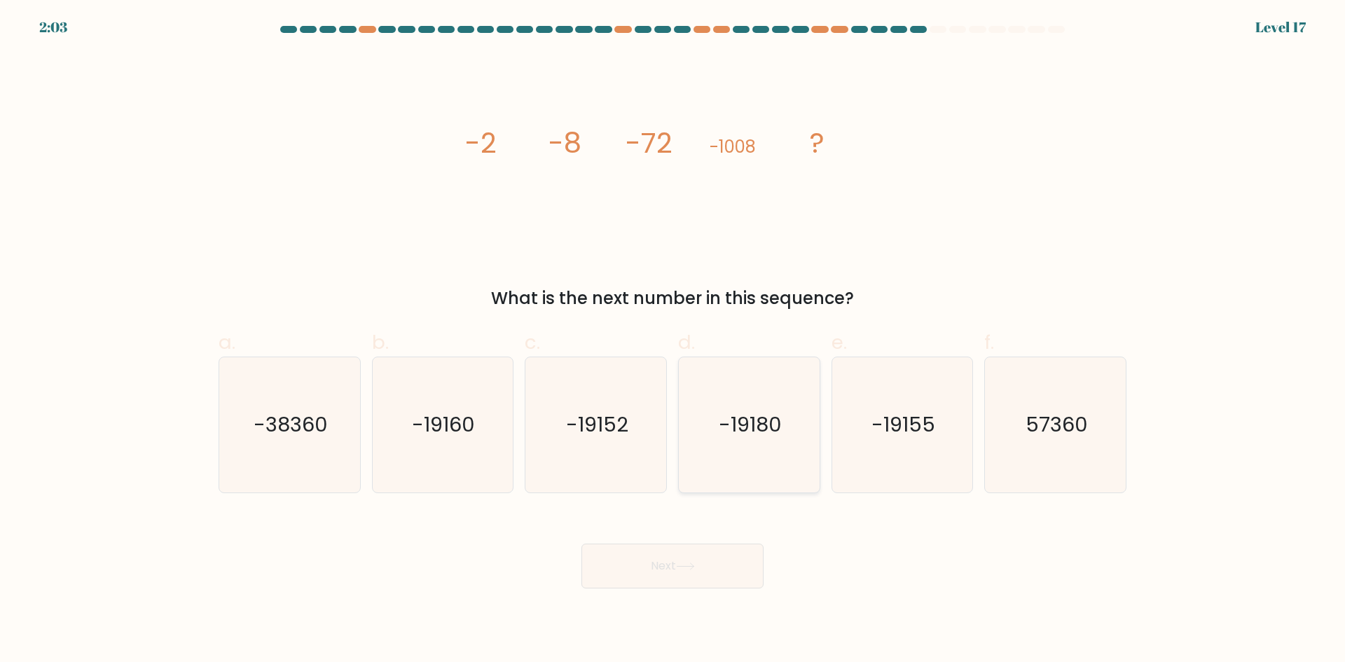
click at [743, 462] on icon "-19180" at bounding box center [749, 424] width 135 height 135
click at [673, 341] on input "d. -19180" at bounding box center [673, 335] width 1 height 9
radio input "true"
click at [706, 575] on button "Next" at bounding box center [673, 566] width 182 height 45
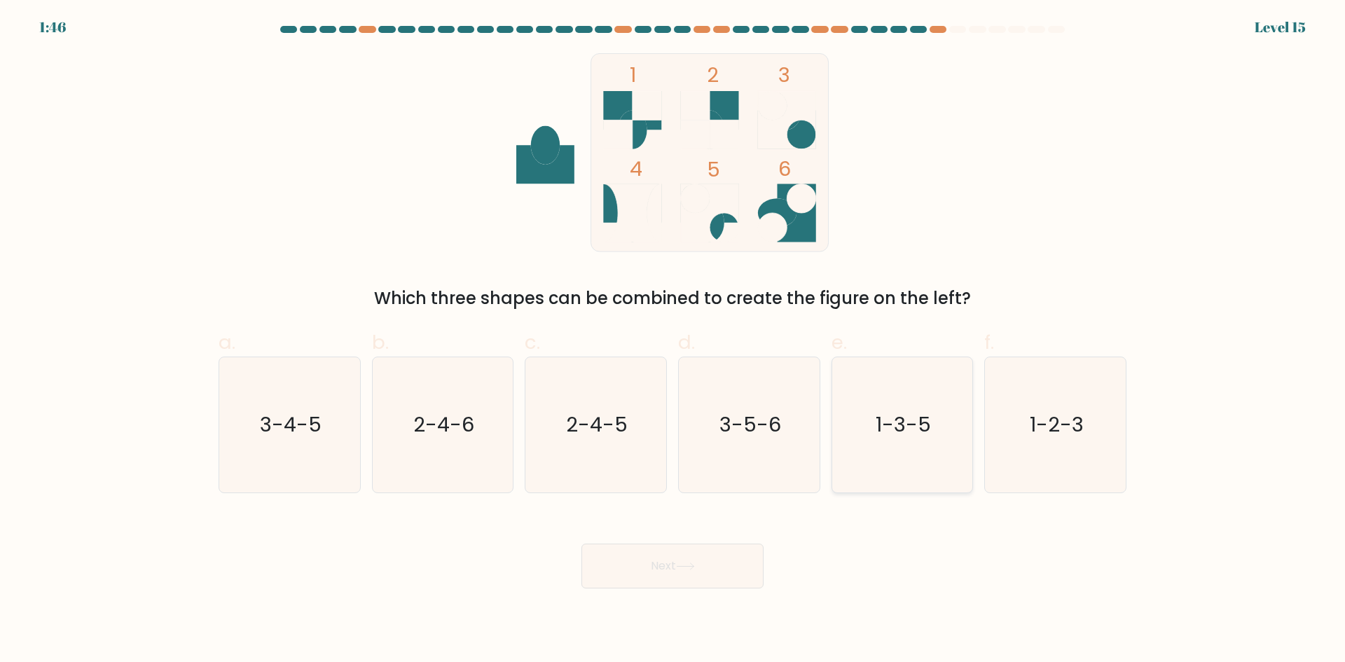
click at [920, 410] on icon "1-3-5" at bounding box center [902, 424] width 135 height 135
click at [673, 341] on input "e. 1-3-5" at bounding box center [673, 335] width 1 height 9
radio input "true"
click at [742, 433] on text "3-5-6" at bounding box center [751, 425] width 62 height 28
click at [673, 341] on input "d. 3-5-6" at bounding box center [673, 335] width 1 height 9
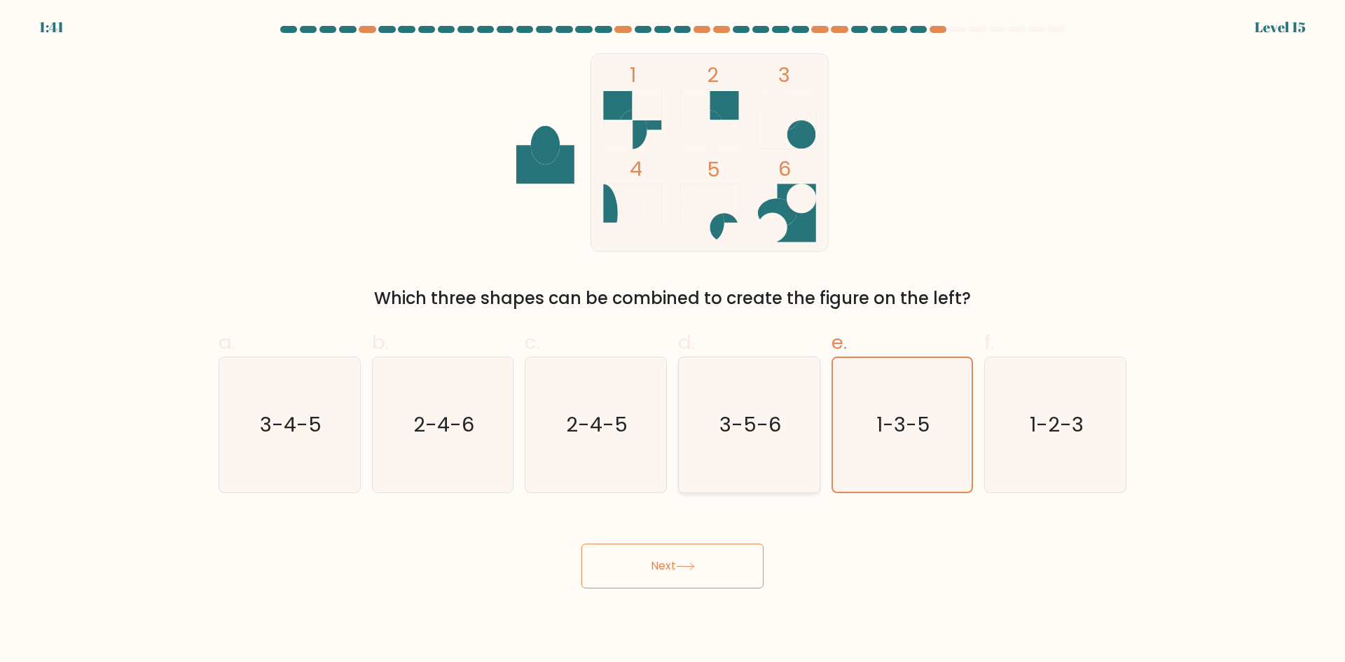
radio input "true"
click at [680, 554] on button "Next" at bounding box center [673, 566] width 182 height 45
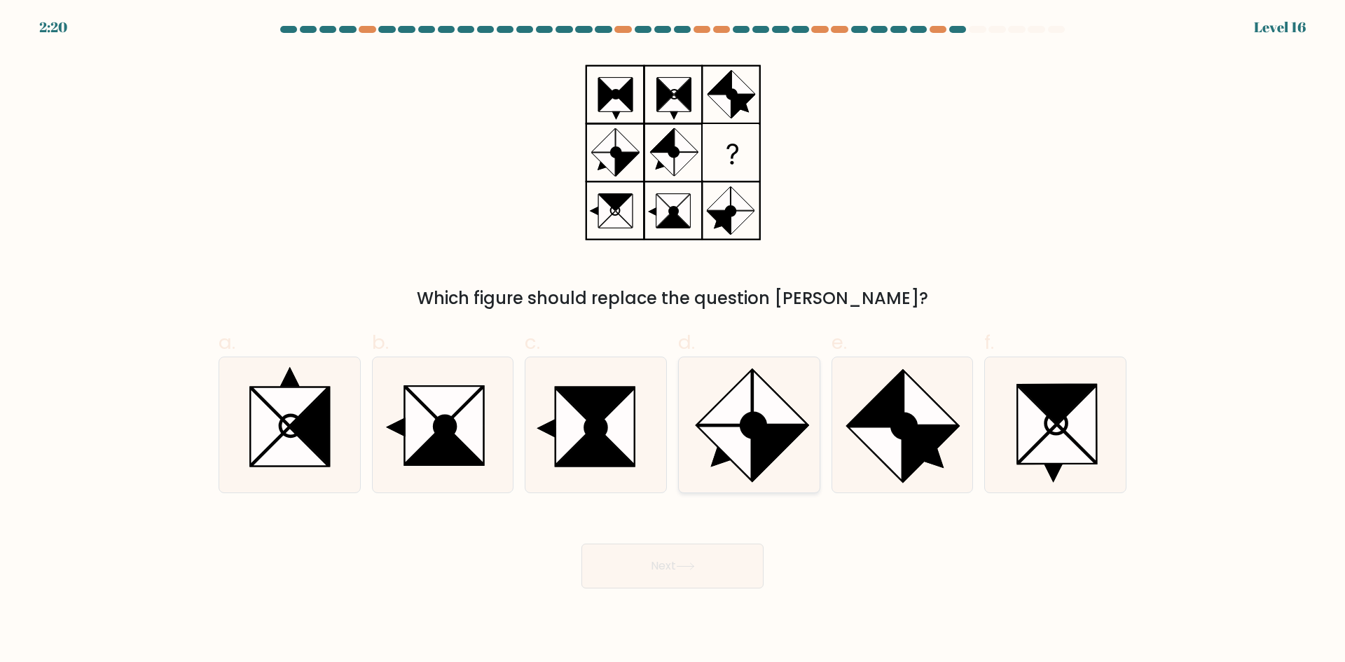
click at [756, 422] on ellipse at bounding box center [753, 425] width 34 height 34
click at [673, 341] on input "d." at bounding box center [673, 335] width 1 height 9
radio input "true"
click at [310, 430] on icon at bounding box center [310, 426] width 39 height 77
click at [673, 341] on input "a." at bounding box center [673, 335] width 1 height 9
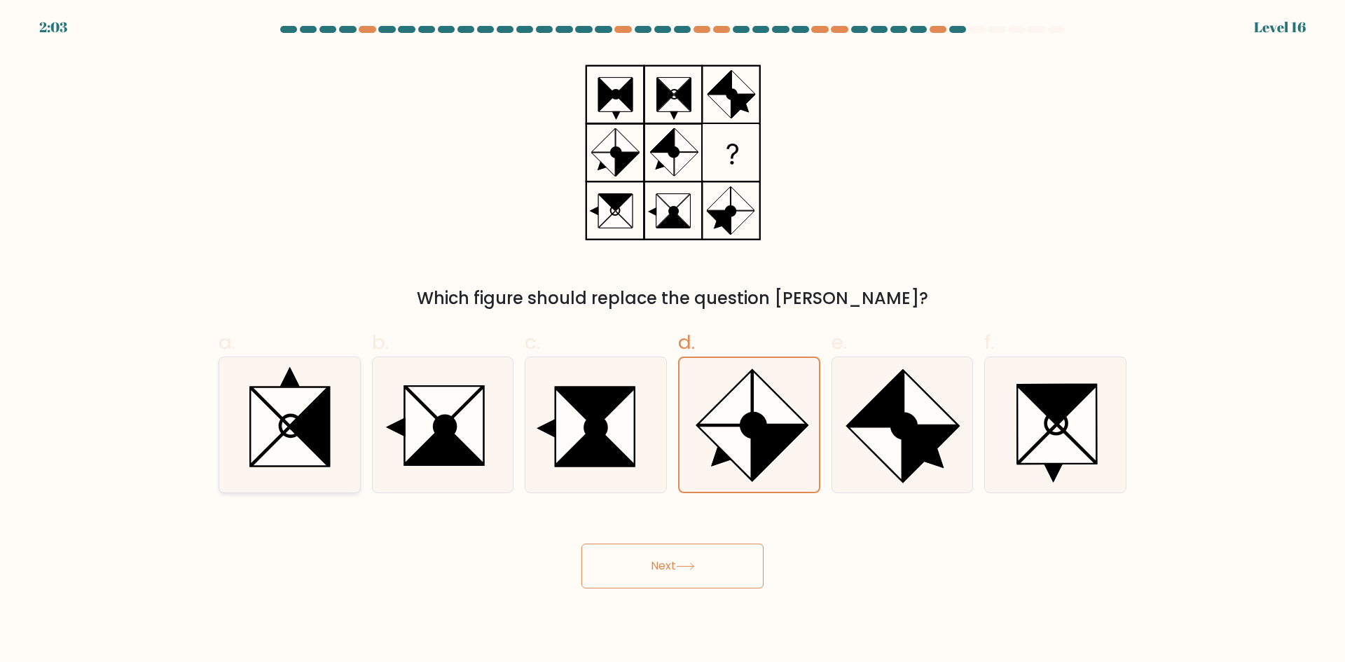
radio input "true"
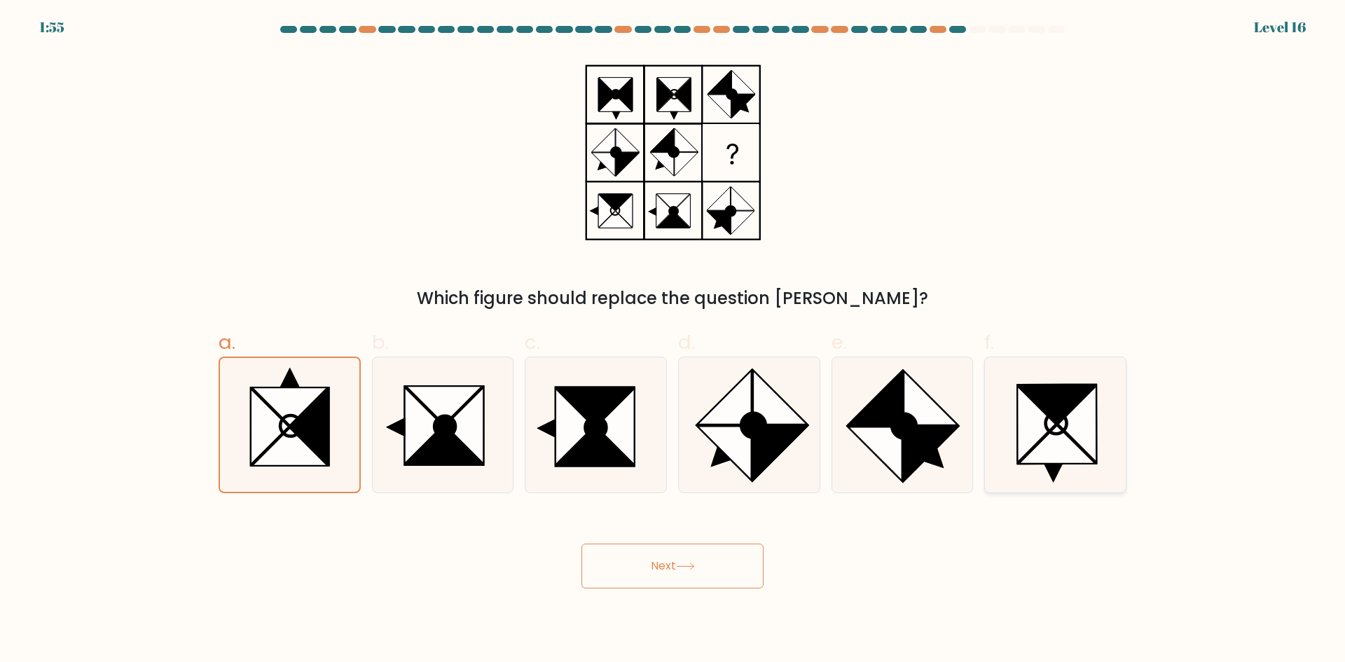
click at [1047, 432] on icon at bounding box center [1036, 424] width 39 height 77
click at [673, 341] on input "f." at bounding box center [673, 335] width 1 height 9
radio input "true"
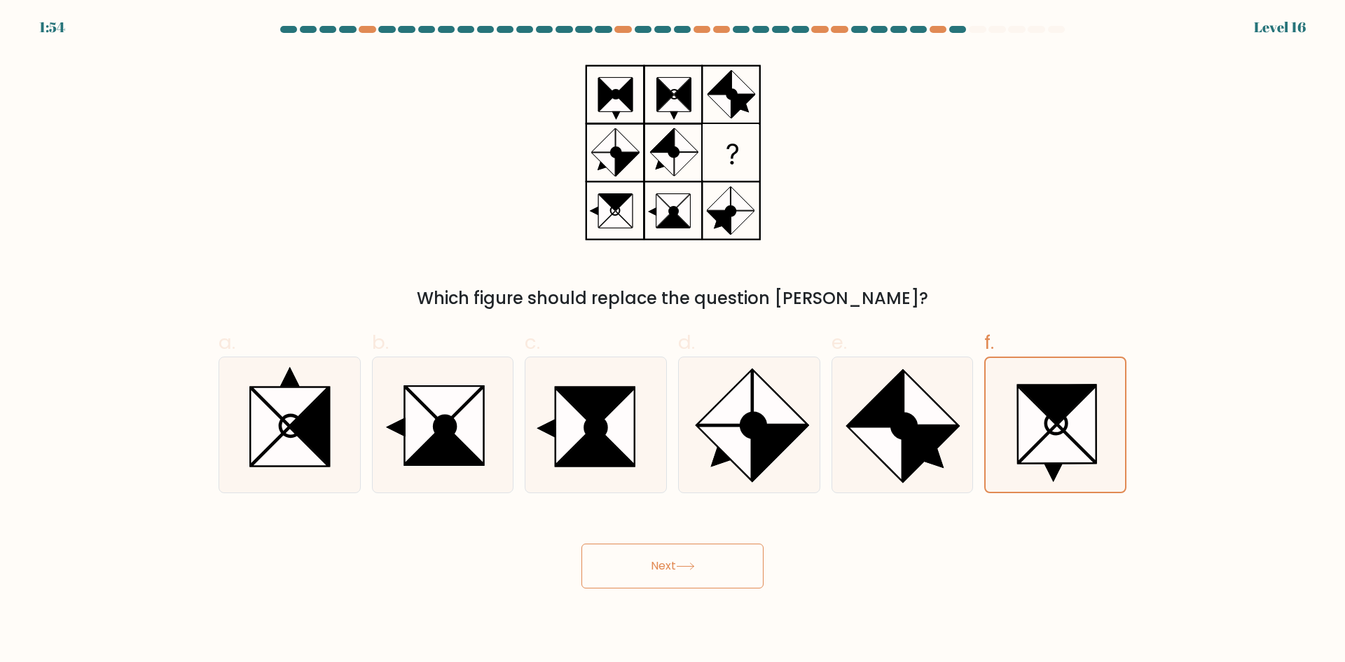
click at [657, 567] on button "Next" at bounding box center [673, 566] width 182 height 45
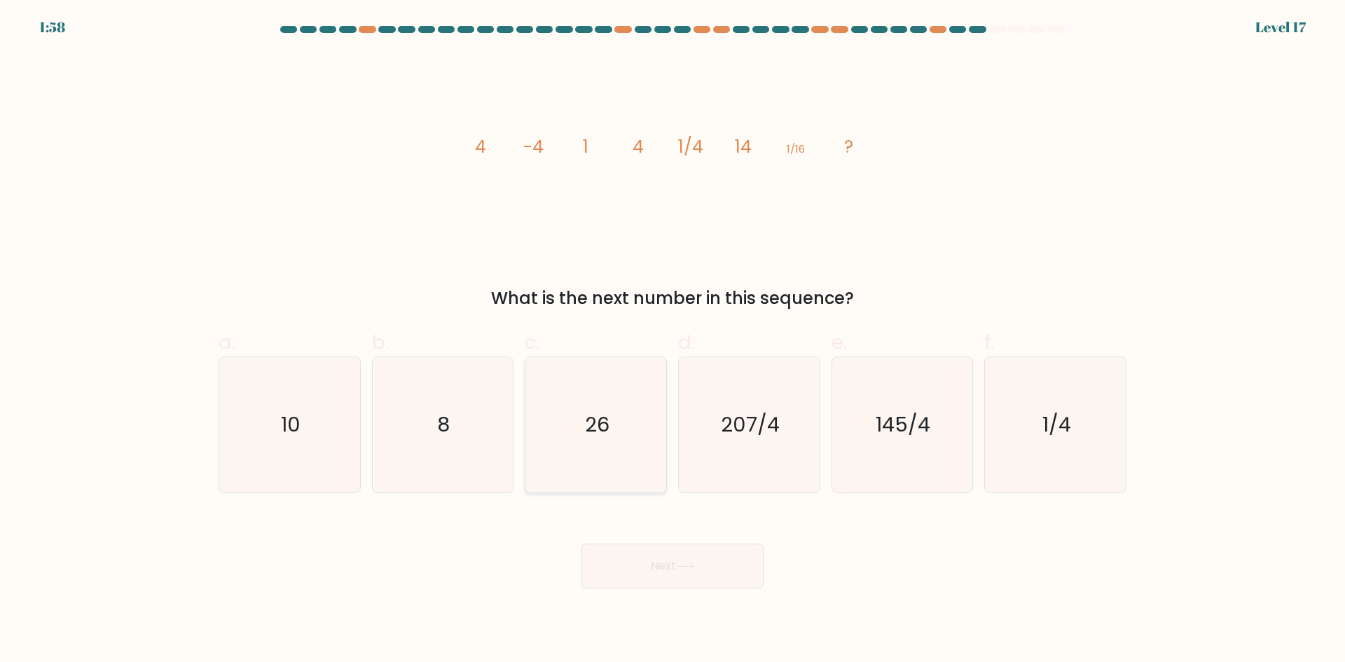
click at [604, 446] on icon "26" at bounding box center [595, 424] width 135 height 135
click at [673, 341] on input "c. 26" at bounding box center [673, 335] width 1 height 9
radio input "true"
click at [736, 563] on button "Next" at bounding box center [673, 566] width 182 height 45
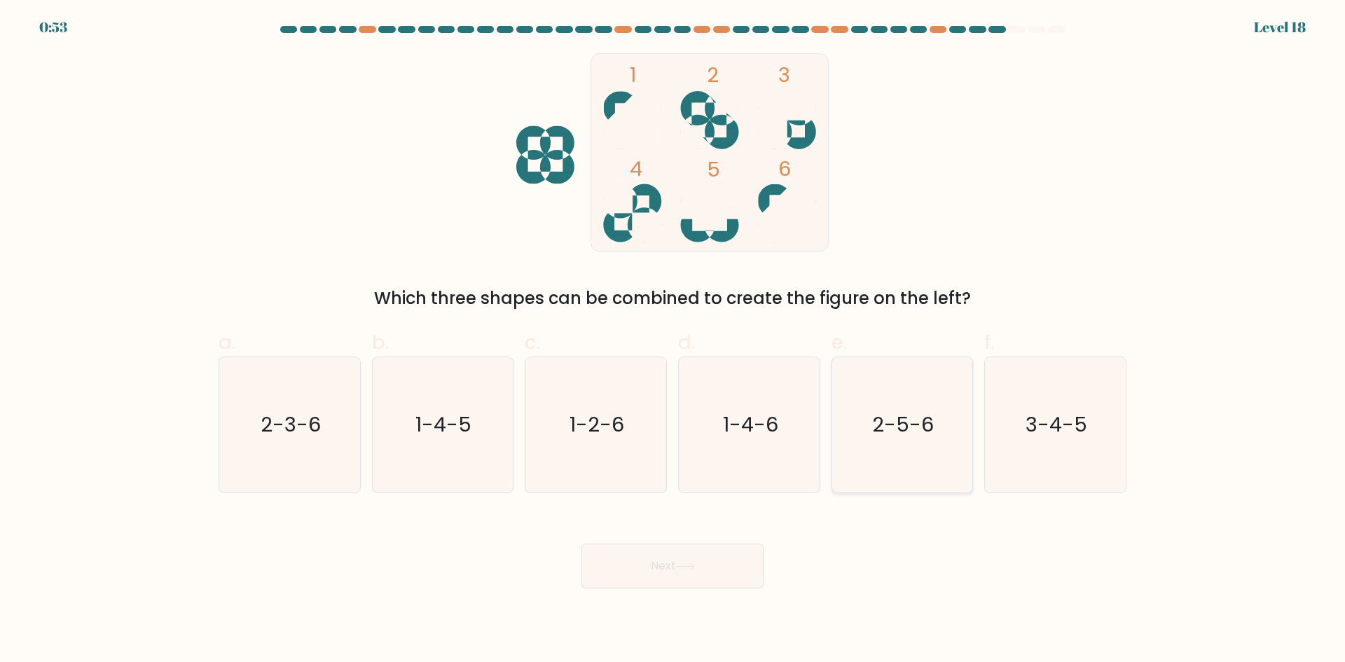
click at [942, 451] on icon "2-5-6" at bounding box center [902, 424] width 135 height 135
click at [673, 341] on input "e. 2-5-6" at bounding box center [673, 335] width 1 height 9
radio input "true"
click at [704, 556] on button "Next" at bounding box center [673, 566] width 182 height 45
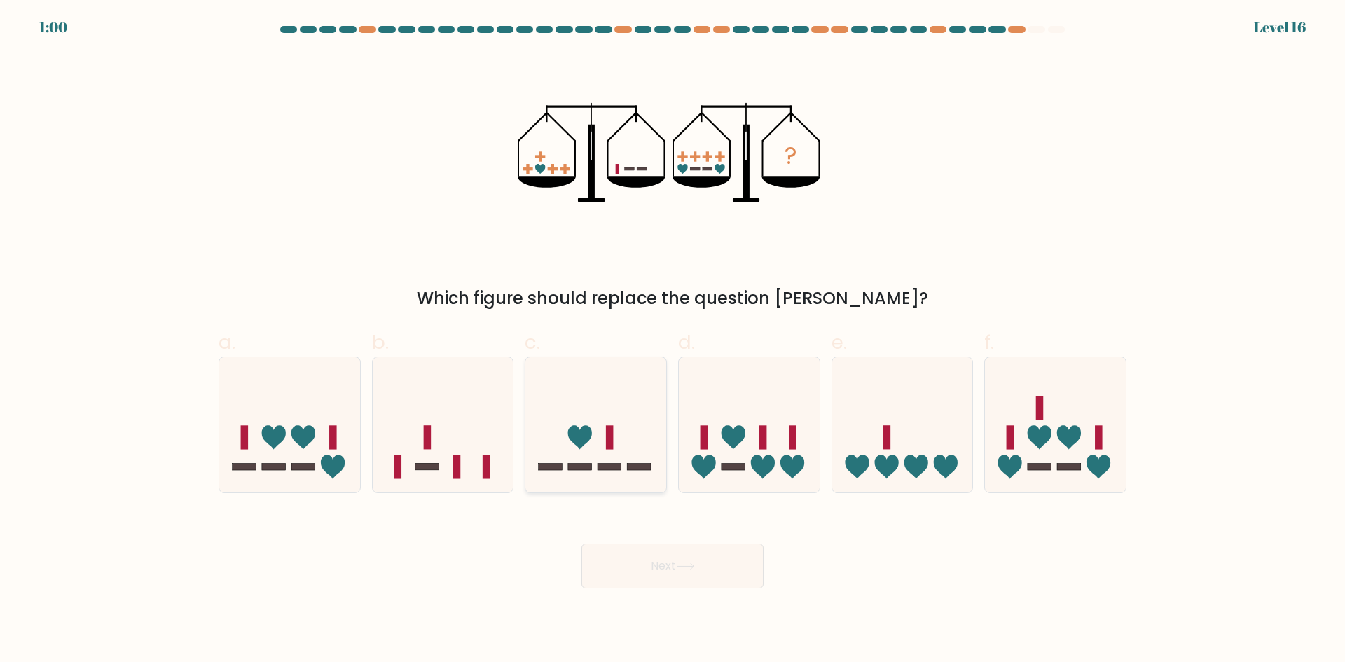
click at [605, 455] on icon at bounding box center [596, 424] width 141 height 116
click at [673, 341] on input "c." at bounding box center [673, 335] width 1 height 9
radio input "true"
click at [675, 575] on button "Next" at bounding box center [673, 566] width 182 height 45
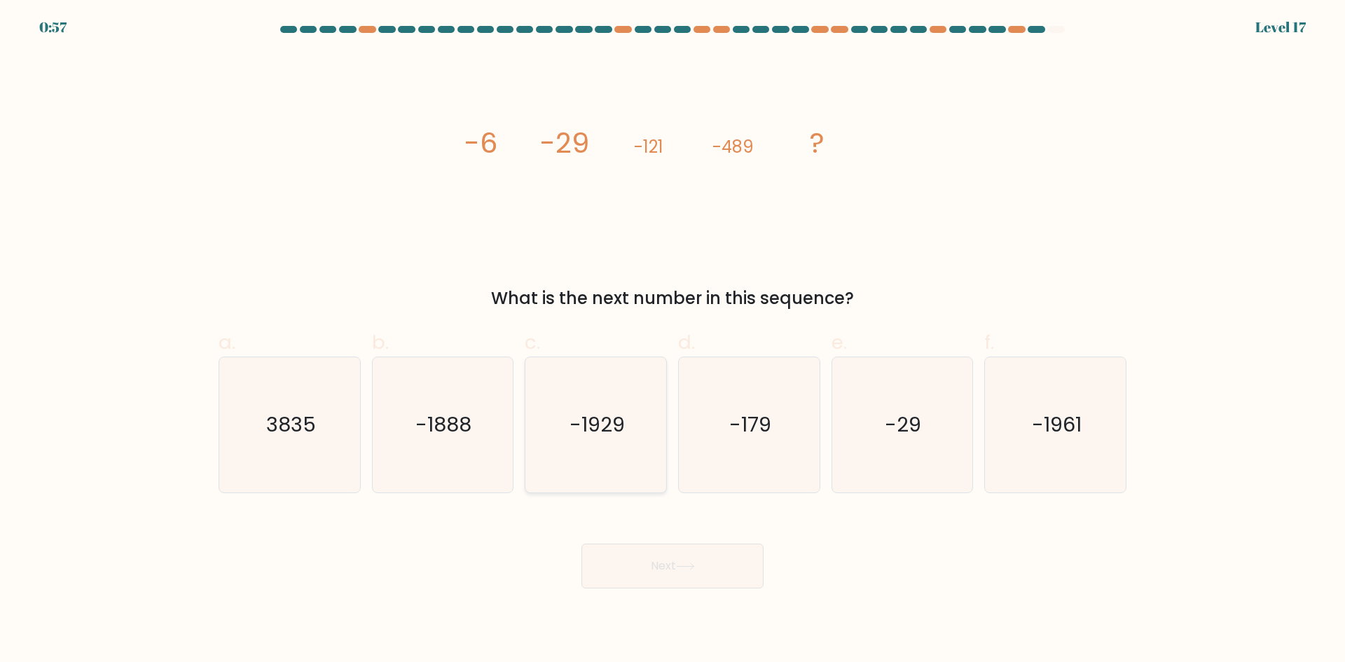
drag, startPoint x: 610, startPoint y: 420, endPoint x: 612, endPoint y: 488, distance: 68.0
click at [609, 419] on text "-1929" at bounding box center [597, 425] width 55 height 28
click at [673, 341] on input "c. -1929" at bounding box center [673, 335] width 1 height 9
radio input "true"
click at [701, 575] on button "Next" at bounding box center [673, 566] width 182 height 45
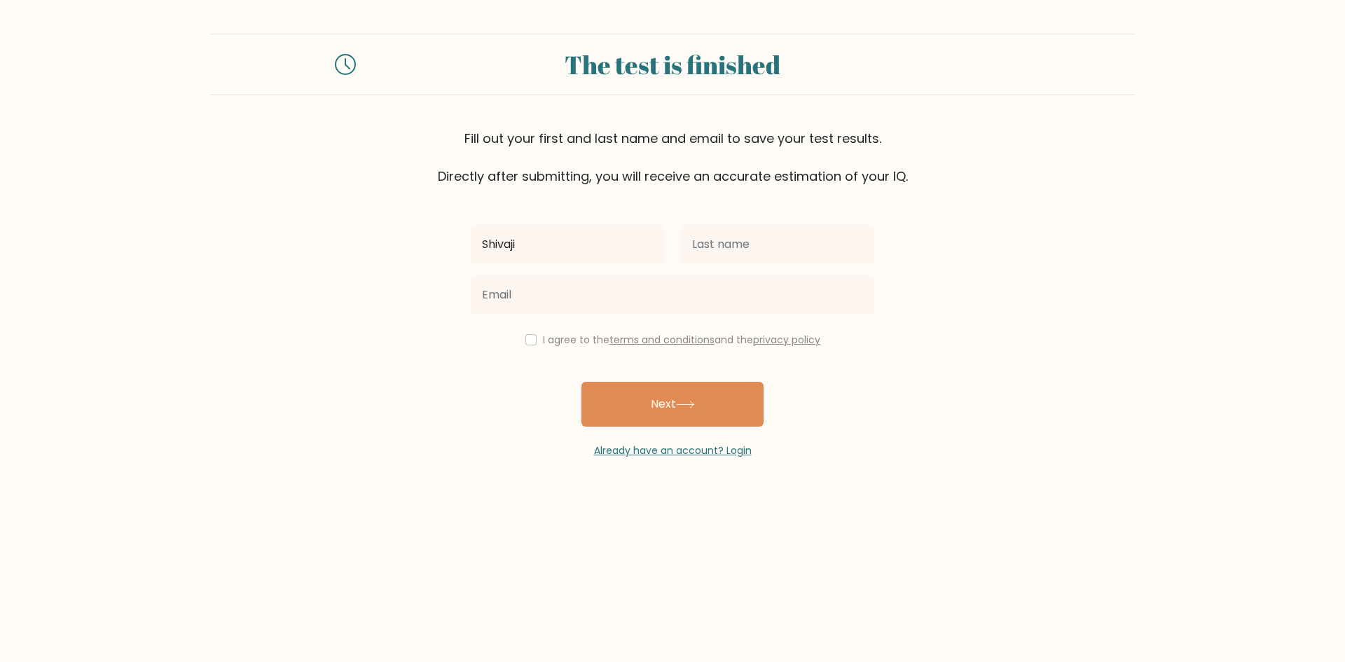
type input "Shivaji"
type input "Patil"
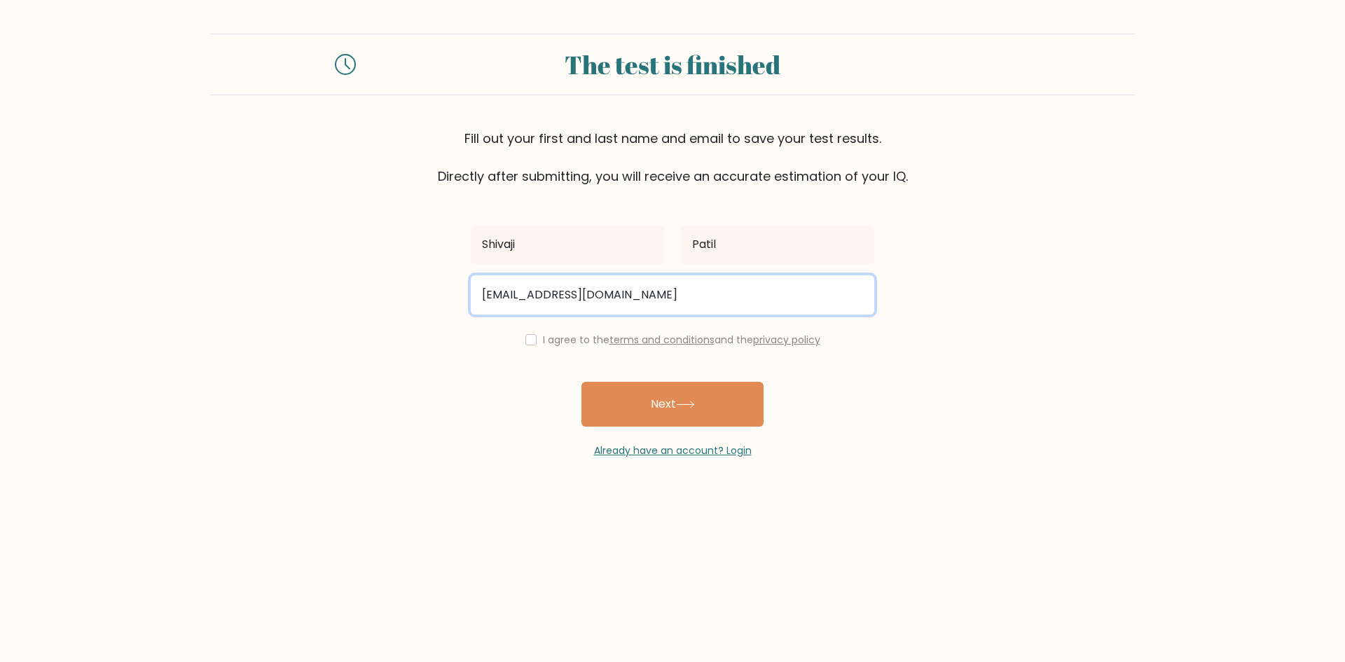
type input "shivaji1907@gmail.com"
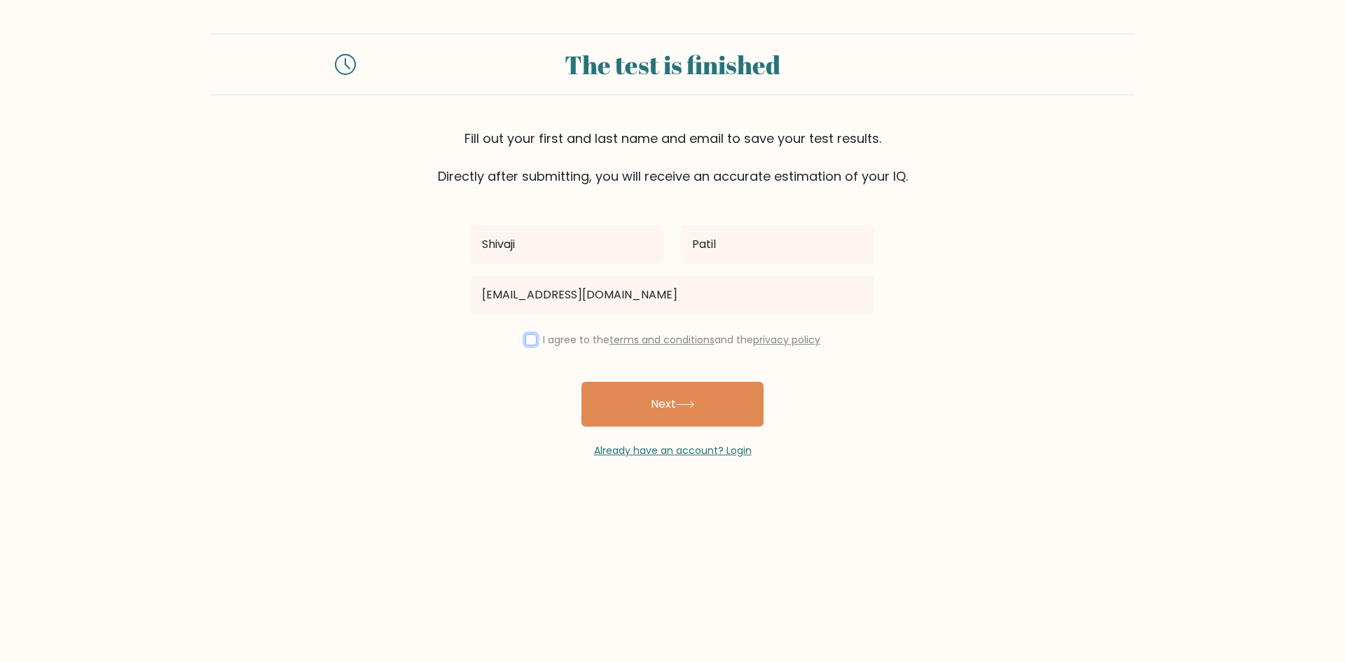
click at [526, 340] on input "checkbox" at bounding box center [531, 339] width 11 height 11
checkbox input "true"
click at [708, 404] on button "Next" at bounding box center [673, 404] width 182 height 45
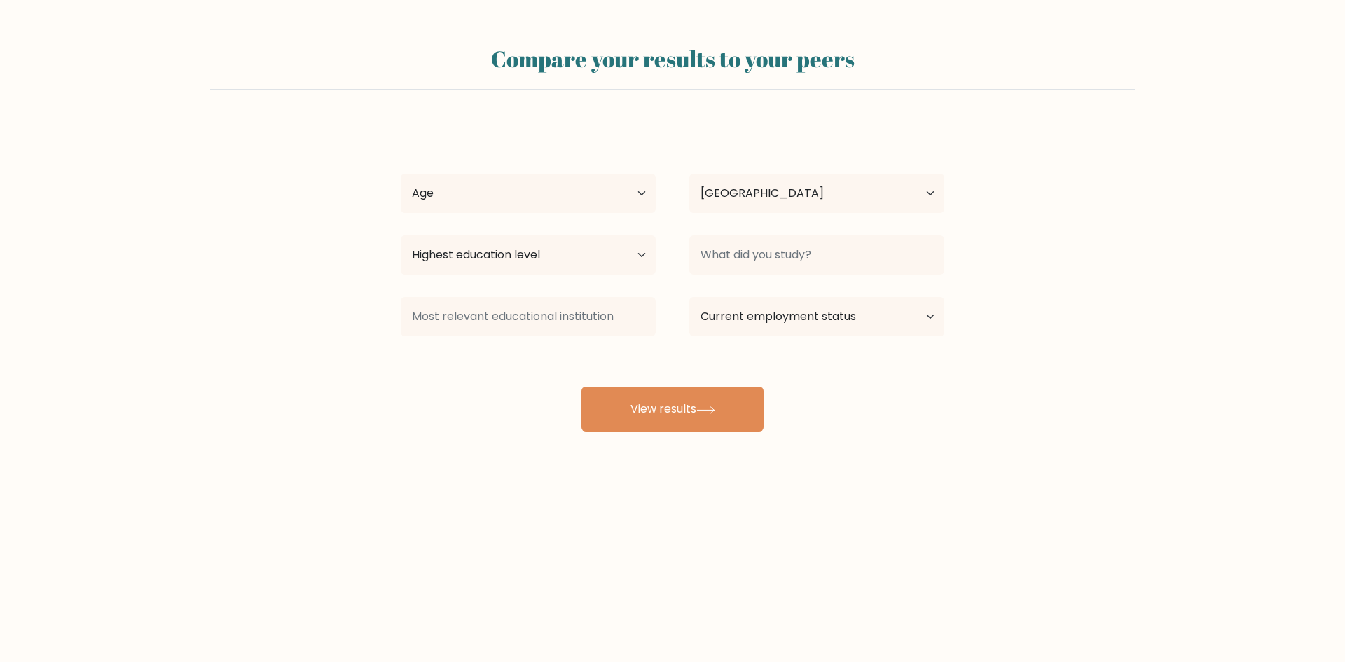
select select "IN"
click at [575, 246] on select "Highest education level No schooling Primary Lower Secondary Upper Secondary Oc…" at bounding box center [528, 254] width 255 height 39
select select "masters_degree"
click at [401, 235] on select "Highest education level No schooling Primary Lower Secondary Upper Secondary Oc…" at bounding box center [528, 254] width 255 height 39
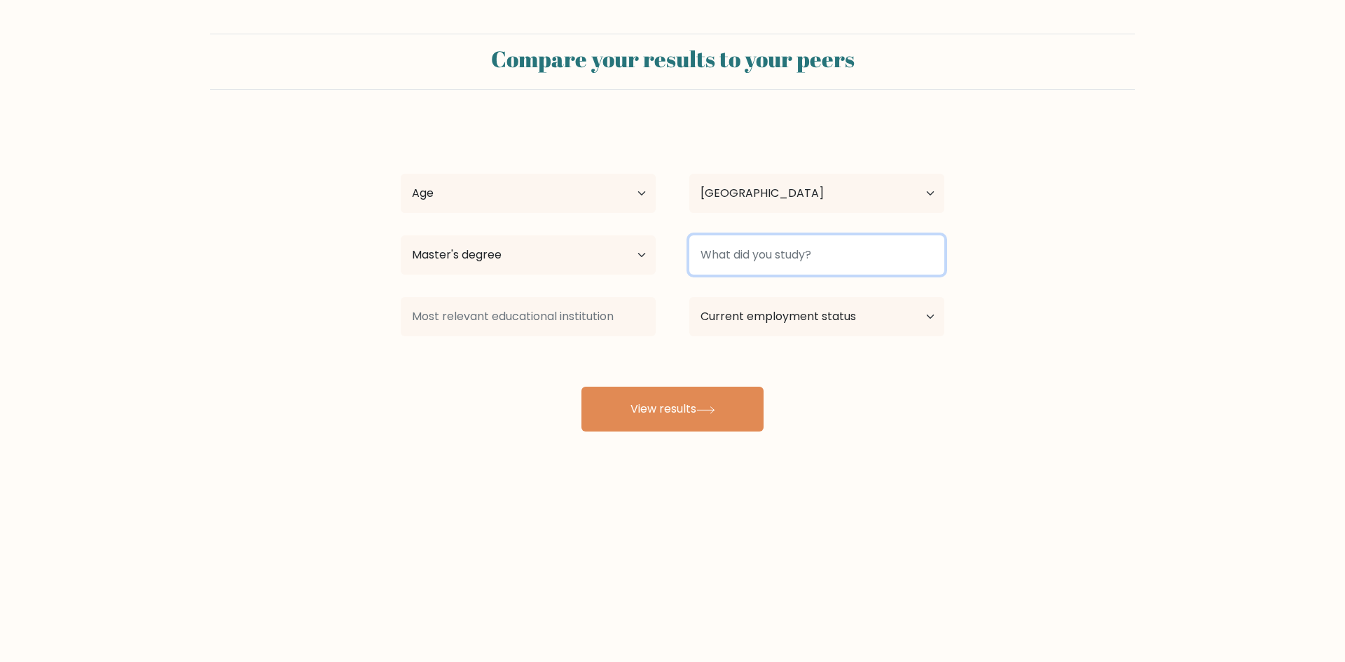
click at [796, 254] on input at bounding box center [817, 254] width 255 height 39
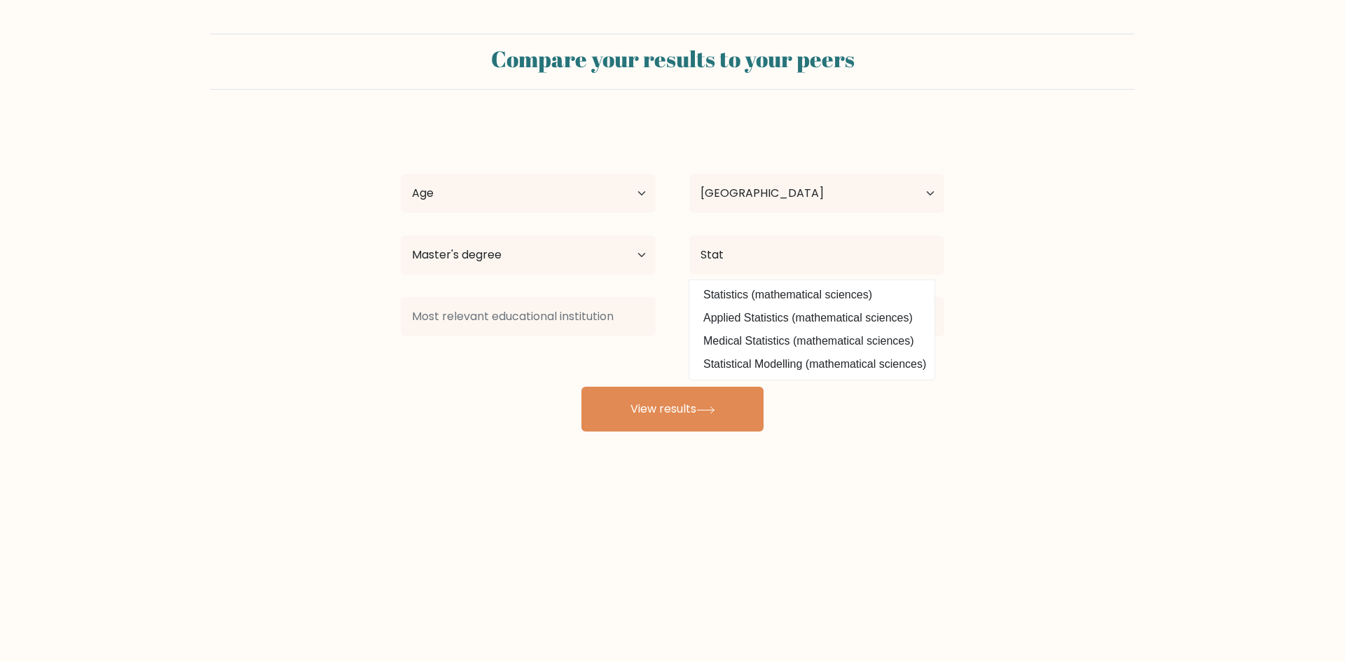
click at [835, 294] on option "Statistics (mathematical sciences)" at bounding box center [812, 295] width 238 height 22
type input "Statistics"
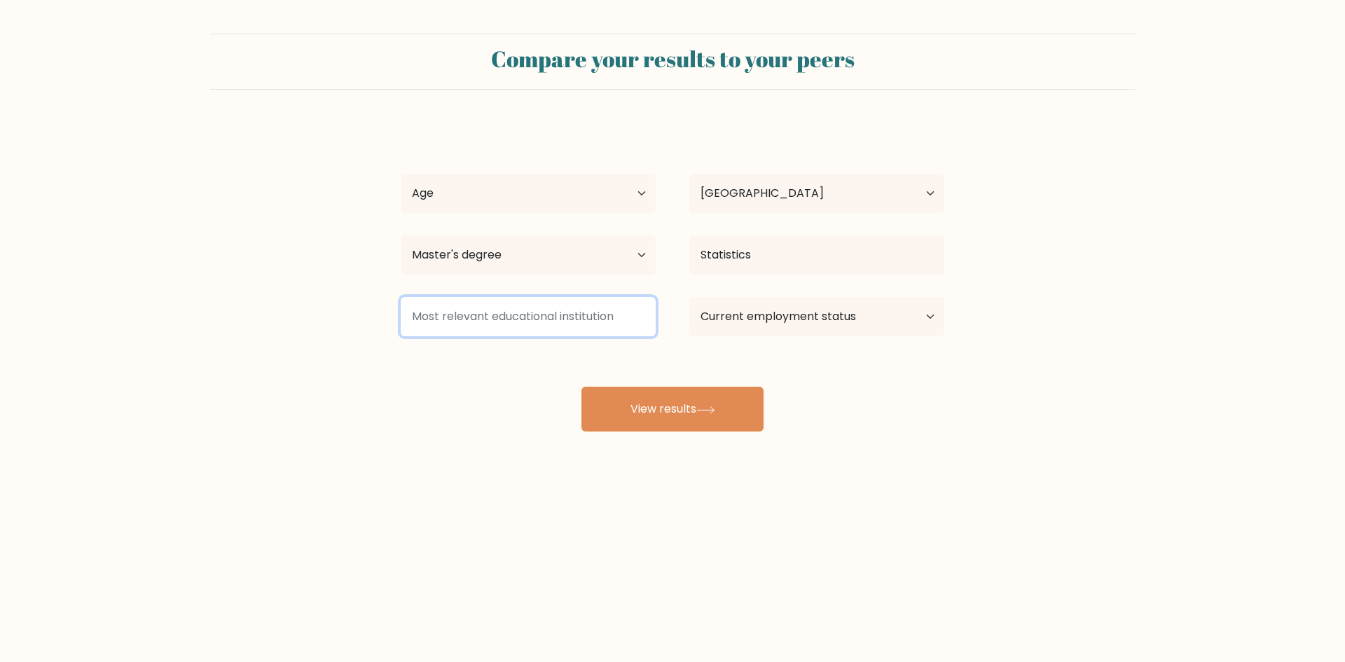
click at [505, 306] on input at bounding box center [528, 316] width 255 height 39
click at [809, 319] on select "Current employment status Employed Student Retired Other / prefer not to answer" at bounding box center [817, 316] width 255 height 39
select select "employed"
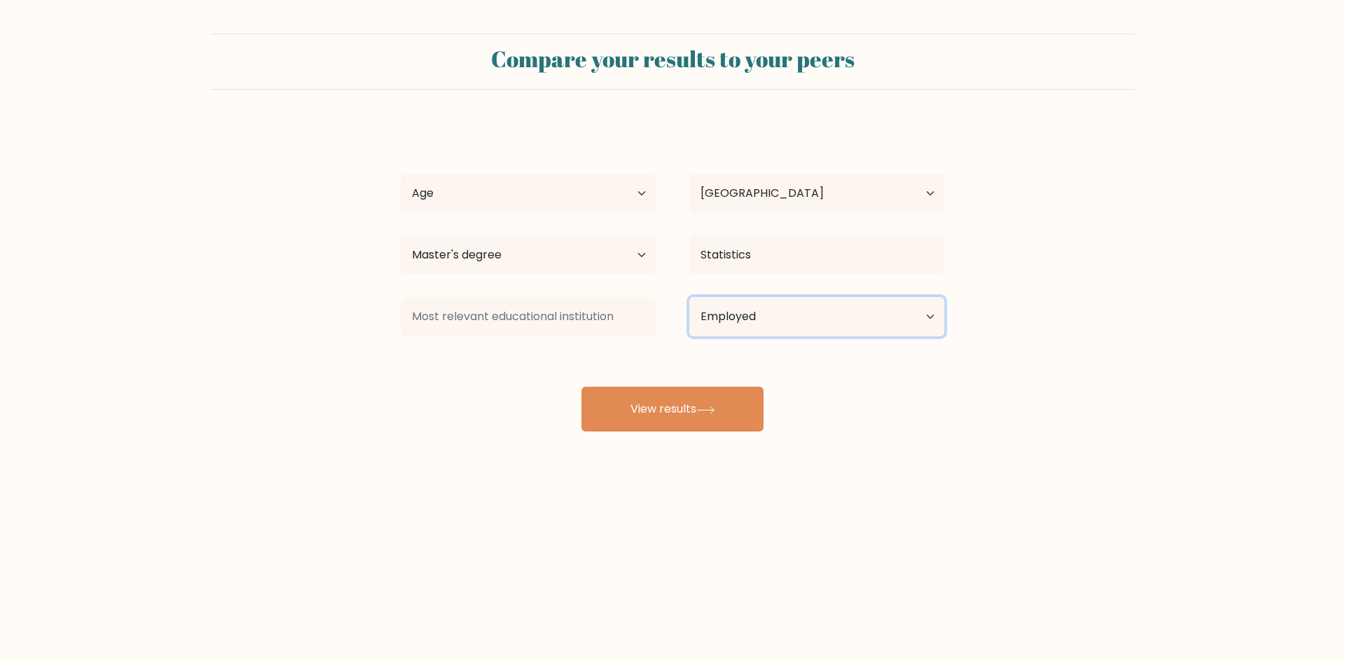
click at [690, 297] on select "Current employment status Employed Student Retired Other / prefer not to answer" at bounding box center [817, 316] width 255 height 39
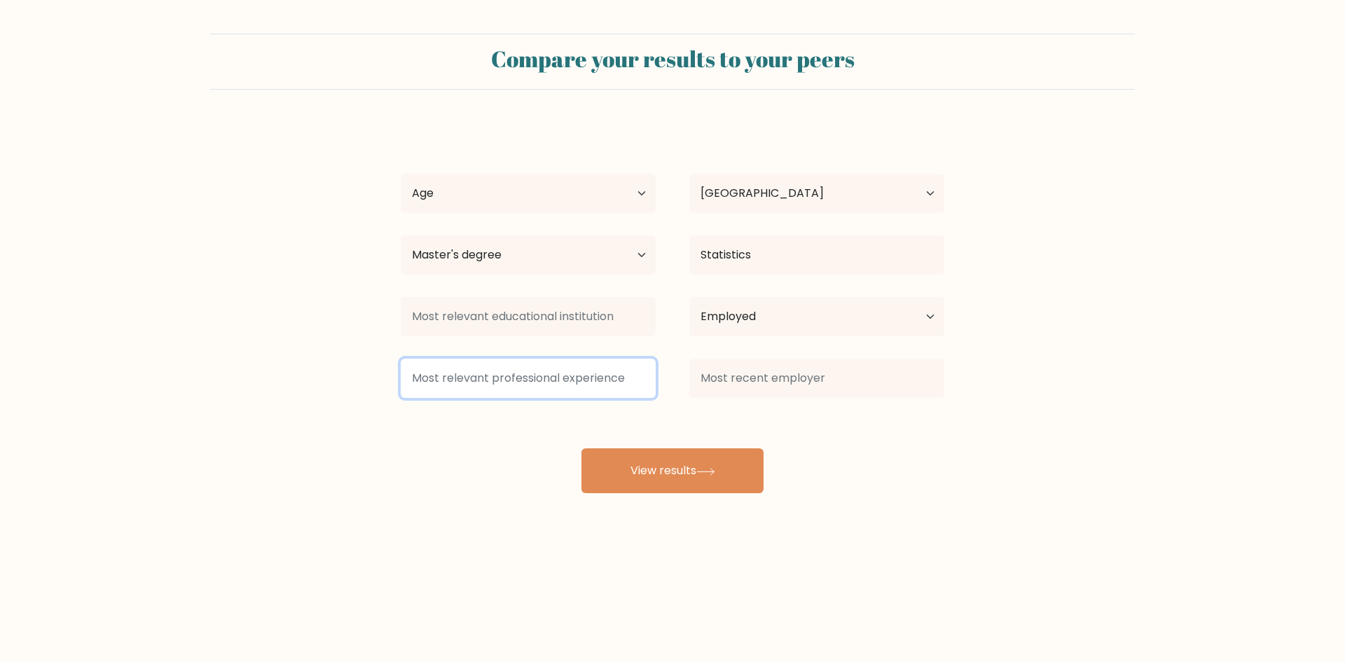
click at [541, 381] on input at bounding box center [528, 378] width 255 height 39
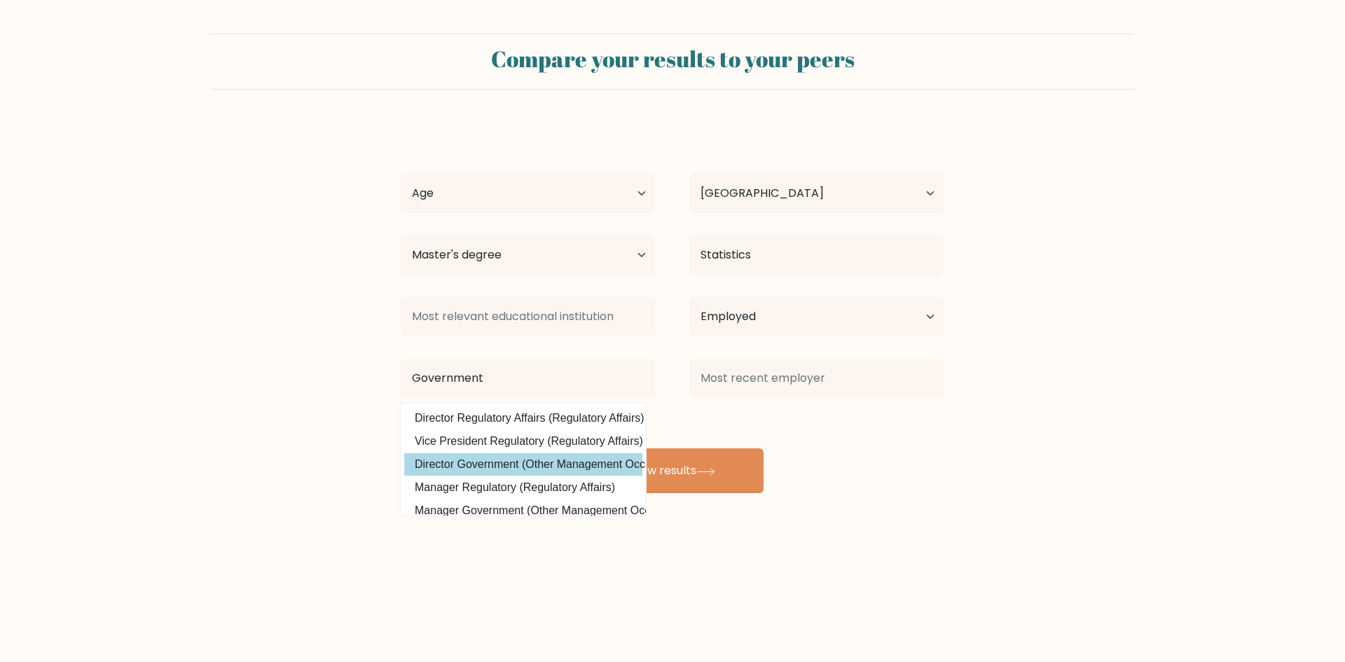
click at [516, 470] on option "Director Government (Other Management Occupations)" at bounding box center [523, 464] width 238 height 22
type input "Director Government"
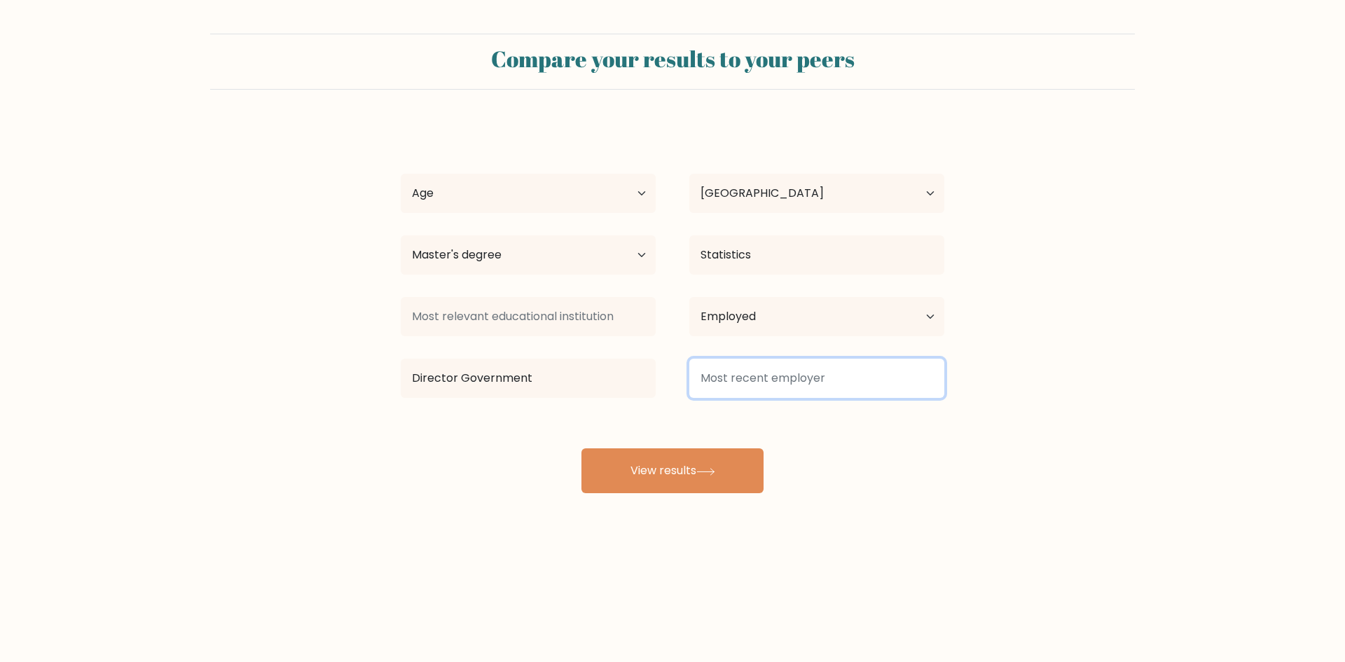
click at [774, 380] on input at bounding box center [817, 378] width 255 height 39
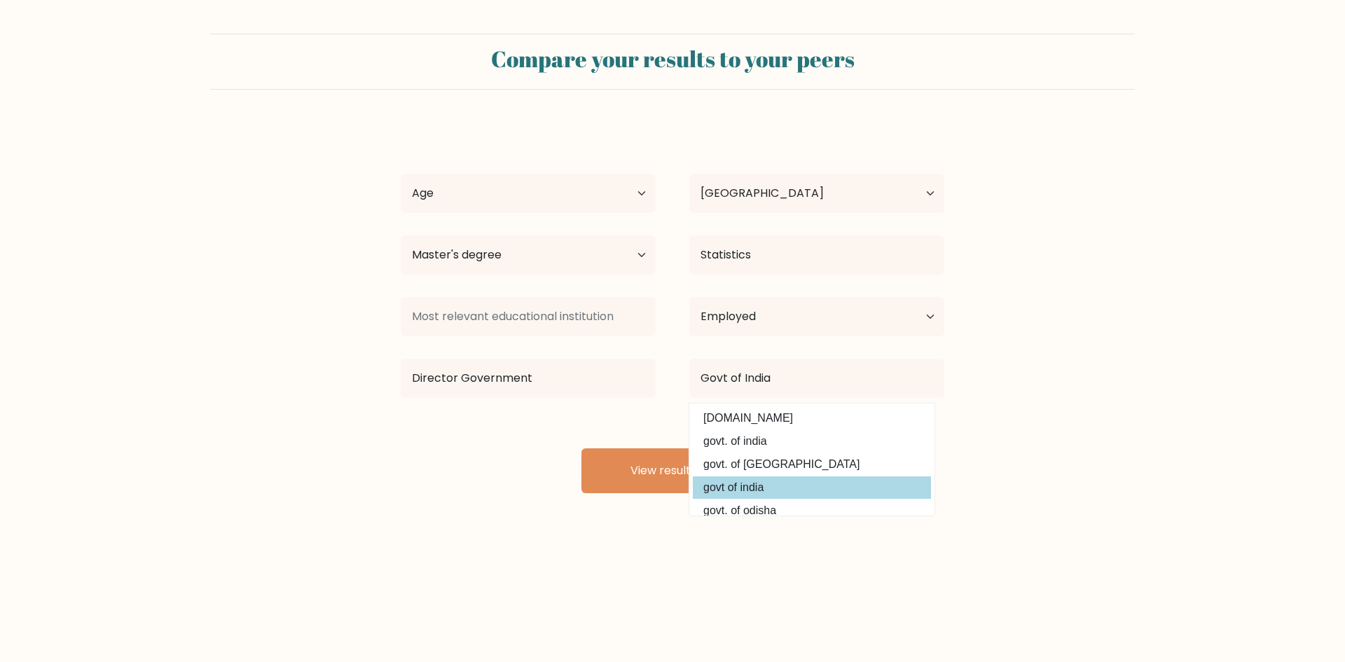
click at [764, 483] on option "govt of india" at bounding box center [812, 487] width 238 height 22
type input "govt of india"
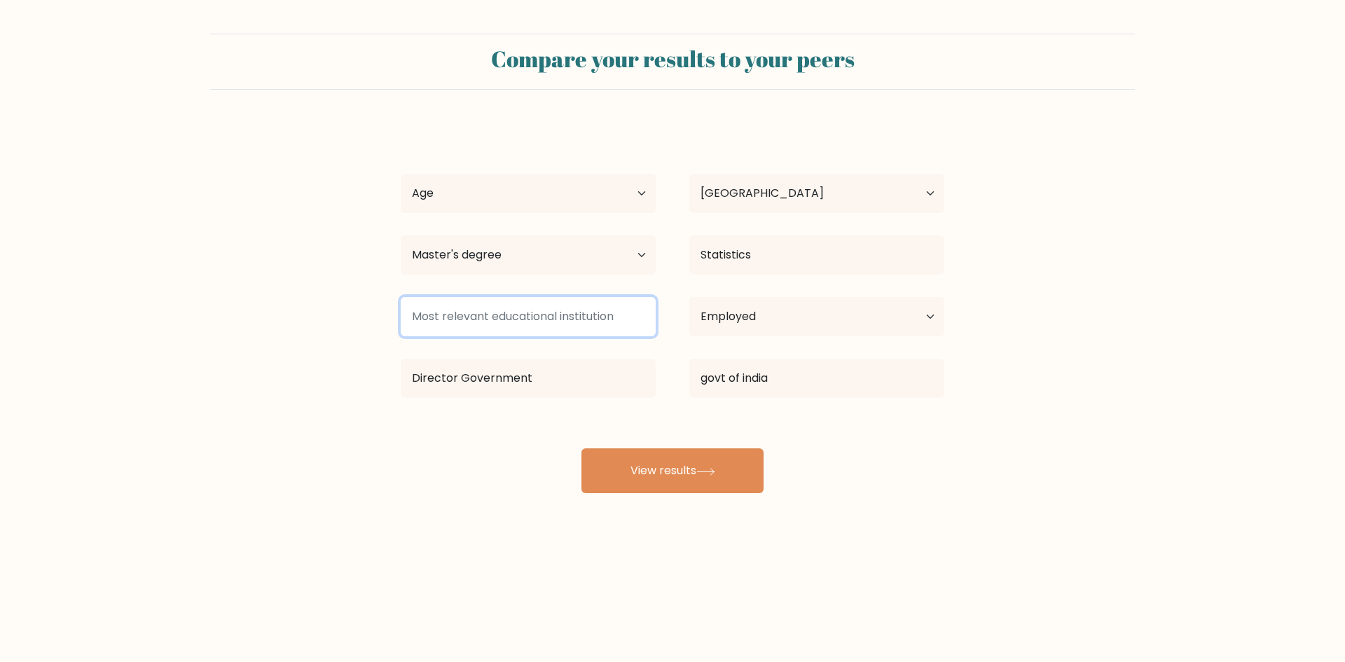
click at [455, 310] on input at bounding box center [528, 316] width 255 height 39
type input "Shivaji University kolhapur"
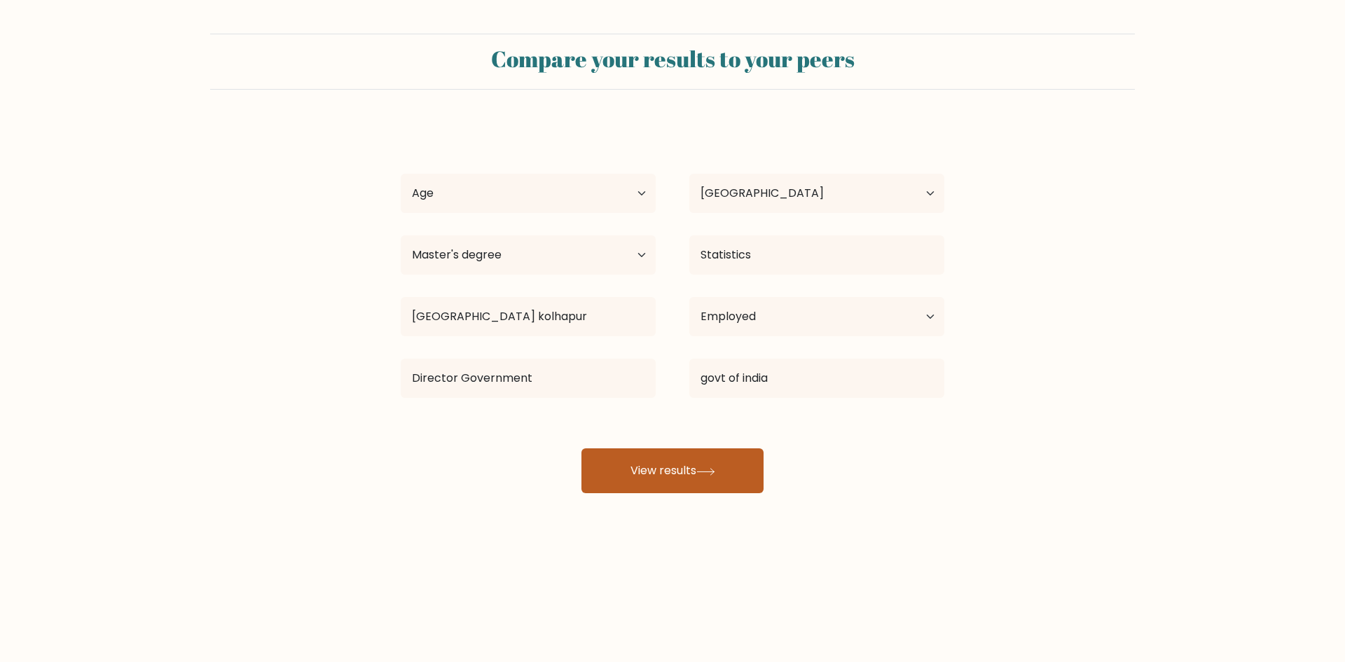
click at [672, 484] on button "View results" at bounding box center [673, 470] width 182 height 45
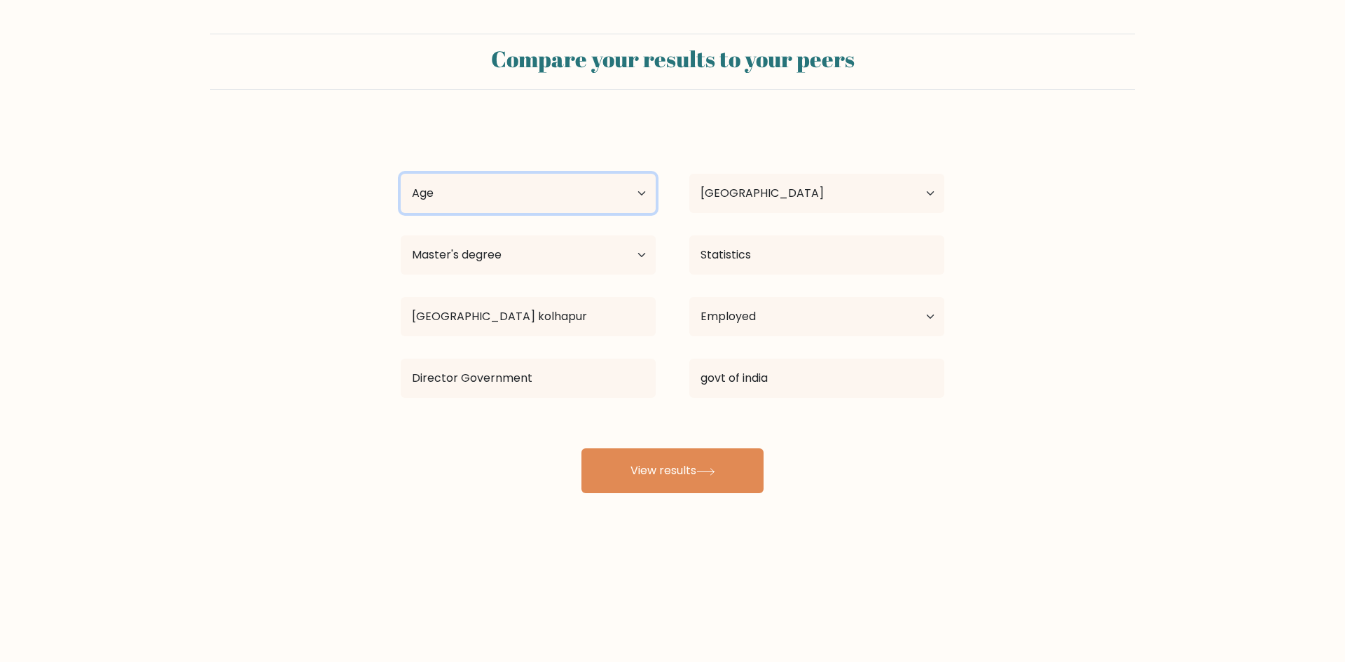
click at [452, 197] on select "Age Under 18 years old 18-24 years old 25-34 years old 35-44 years old 45-54 ye…" at bounding box center [528, 193] width 255 height 39
select select "35_44"
click at [401, 174] on select "Age Under 18 years old 18-24 years old 25-34 years old 35-44 years old 45-54 ye…" at bounding box center [528, 193] width 255 height 39
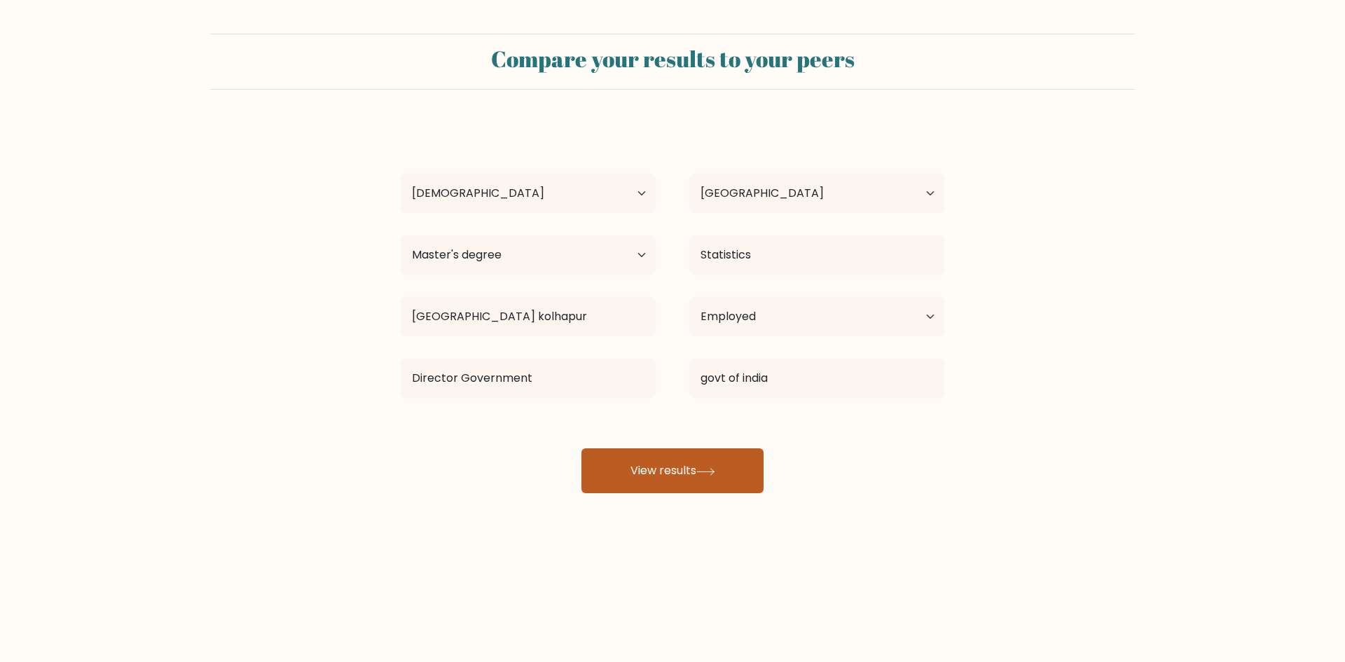
click at [686, 474] on button "View results" at bounding box center [673, 470] width 182 height 45
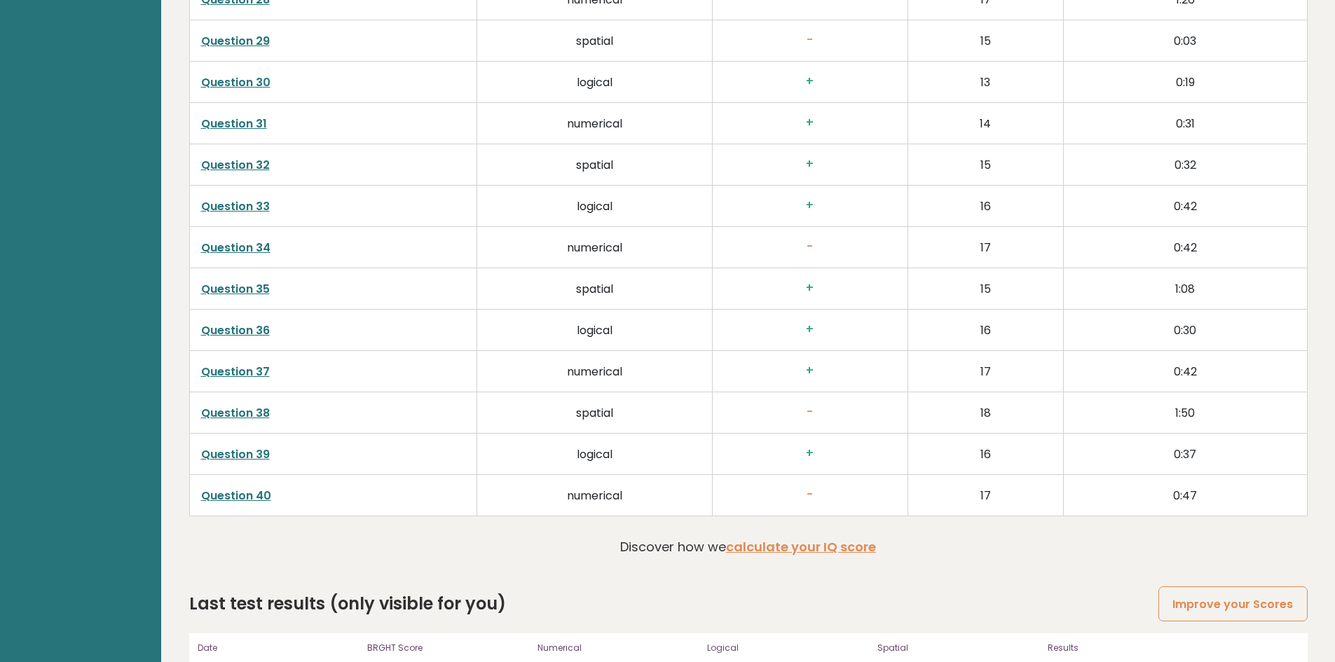
scroll to position [3608, 0]
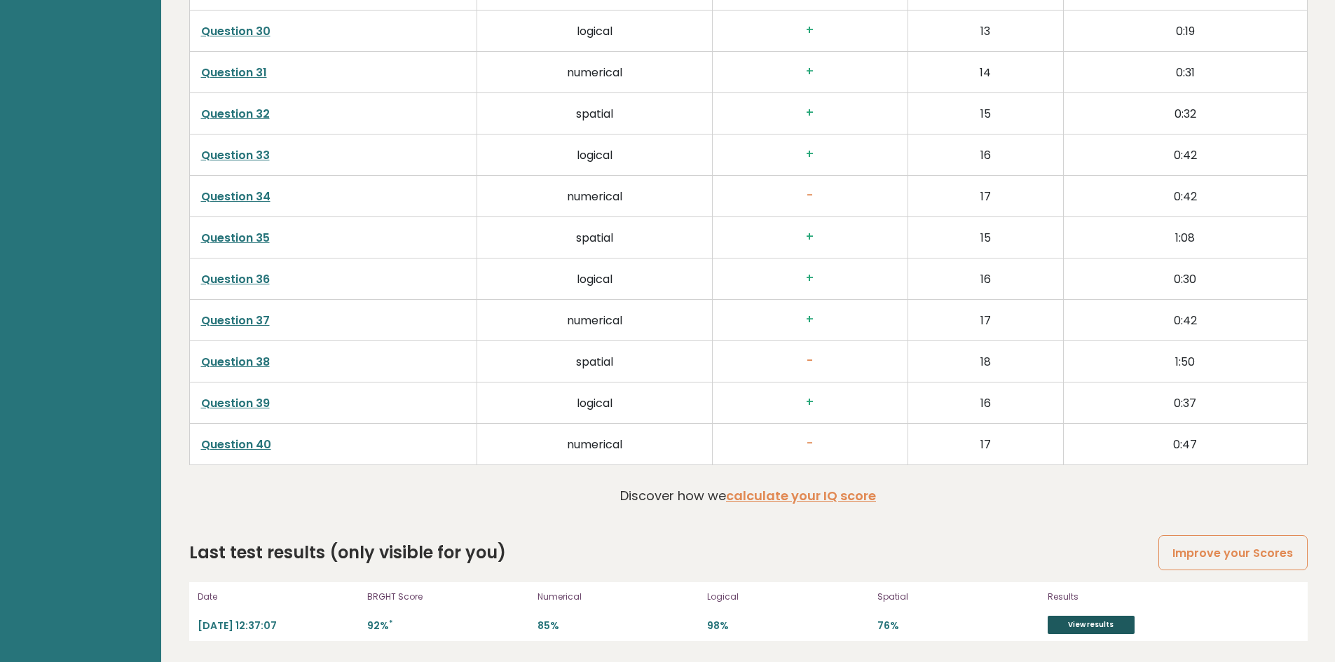
click at [1095, 626] on link "View results" at bounding box center [1091, 625] width 87 height 18
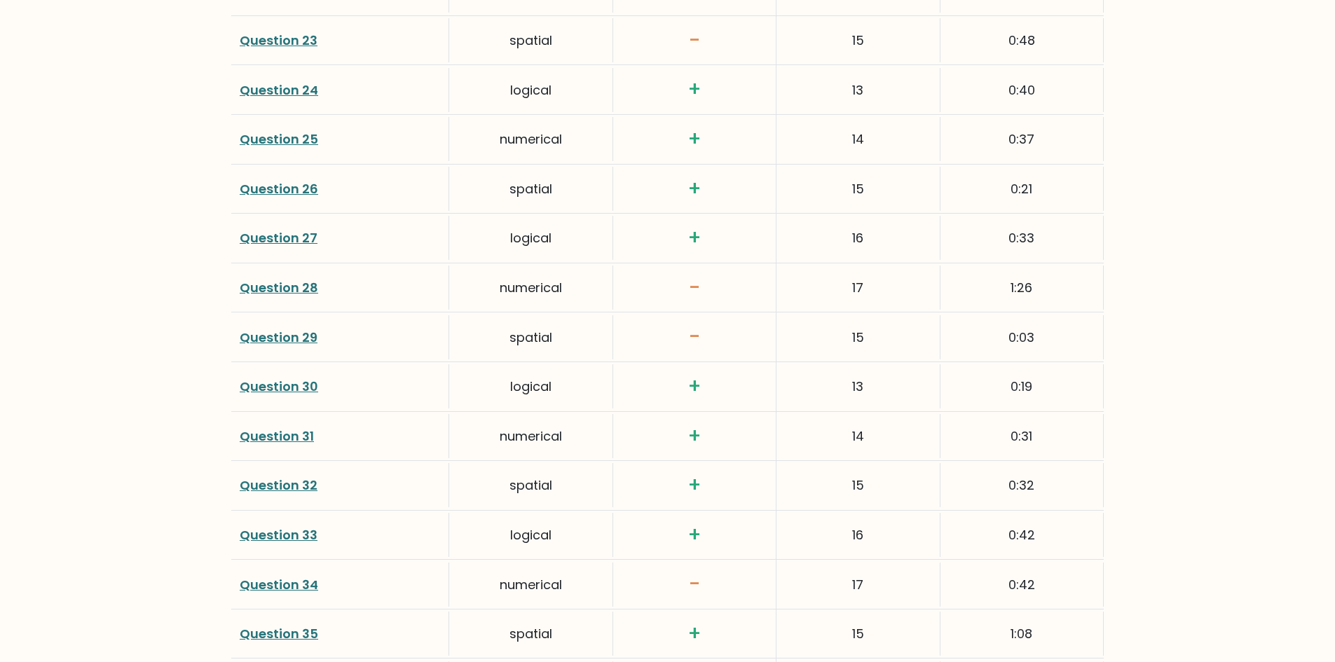
scroll to position [3565, 0]
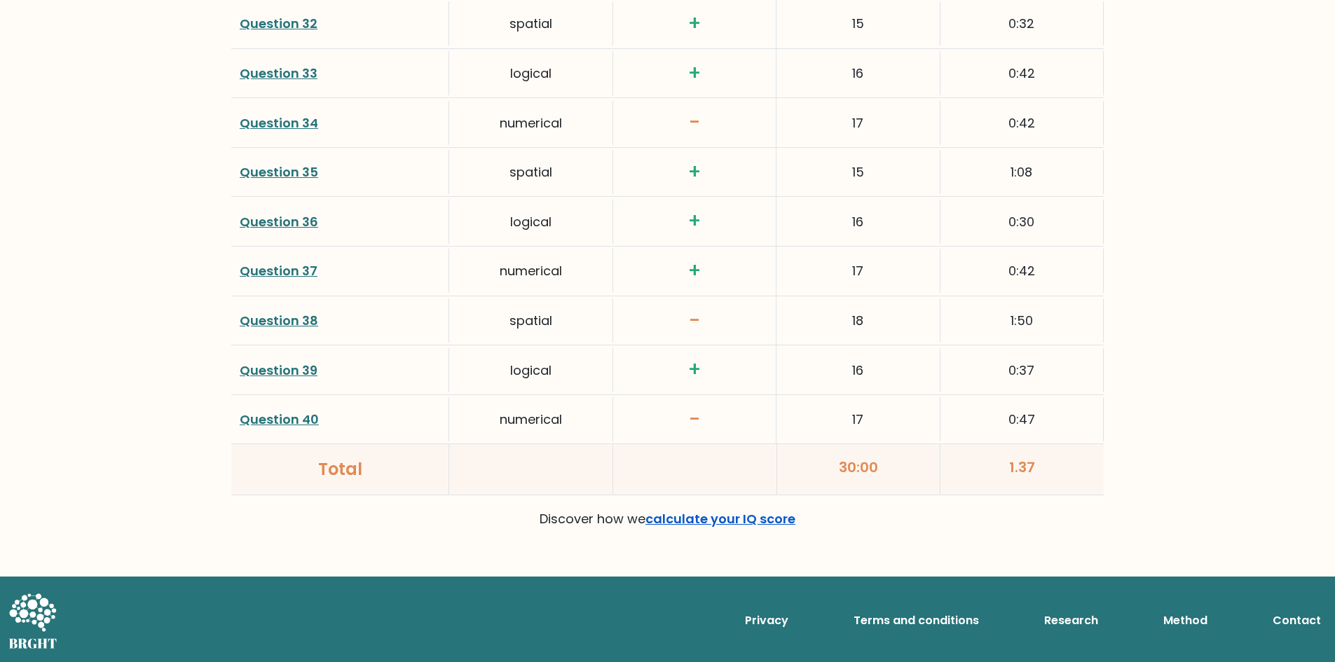
click at [748, 523] on link "calculate your IQ score" at bounding box center [720, 519] width 150 height 18
